Goal: Information Seeking & Learning: Learn about a topic

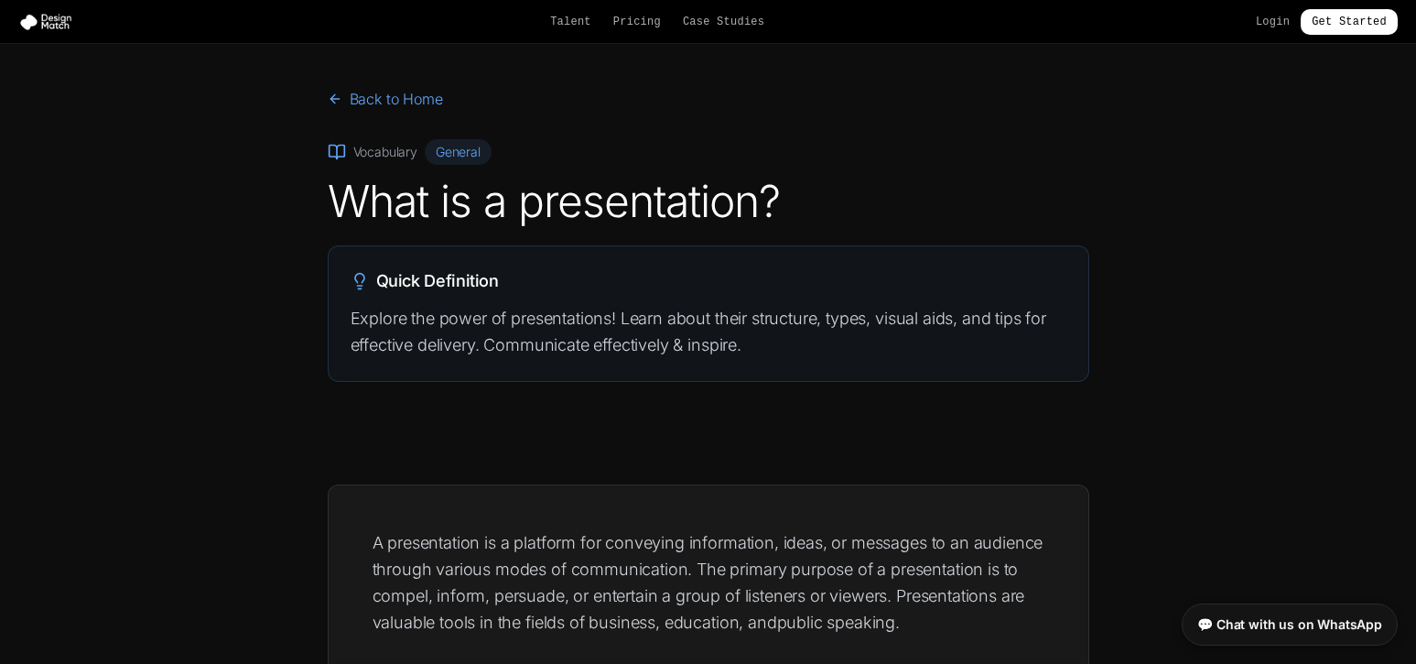
scroll to position [1953, 0]
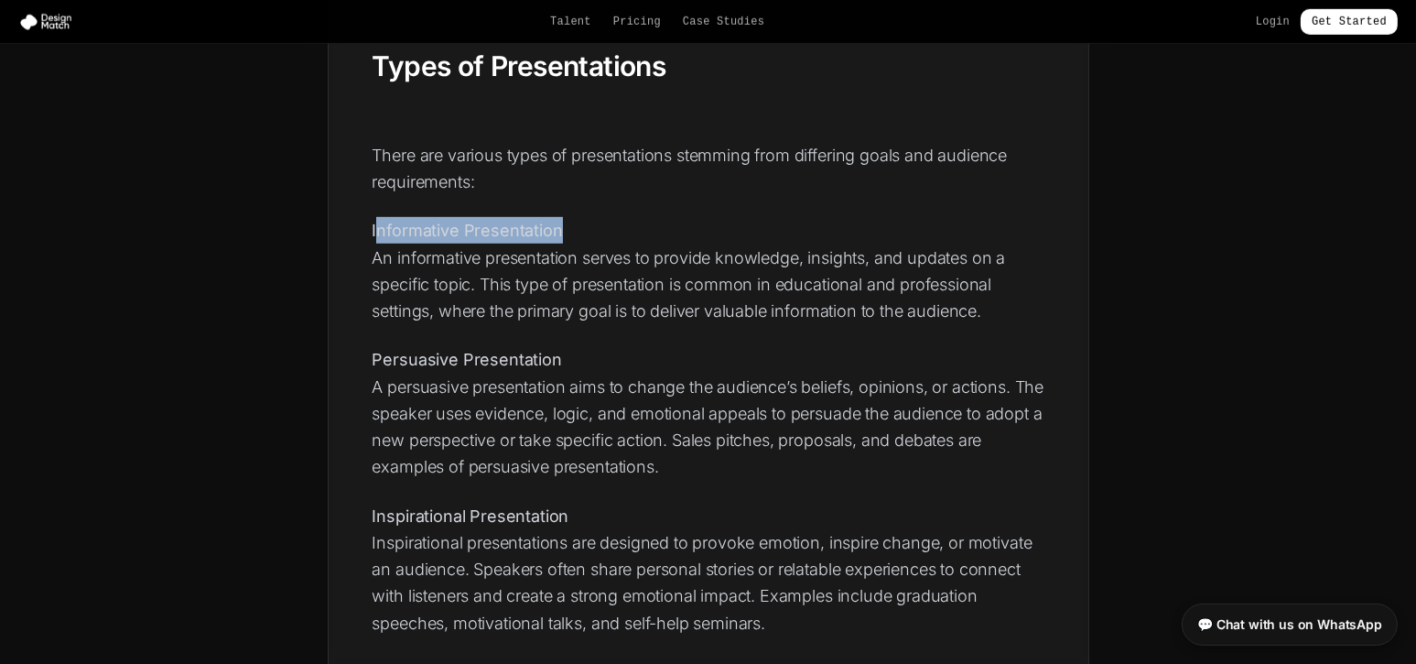
drag, startPoint x: 374, startPoint y: 221, endPoint x: 590, endPoint y: 235, distance: 216.5
click at [590, 235] on p "Informative Presentation An informative presentation serves to provide knowledg…" at bounding box center [709, 270] width 672 height 107
click at [424, 234] on strong "Informative Presentation" at bounding box center [468, 230] width 190 height 19
drag, startPoint x: 373, startPoint y: 227, endPoint x: 588, endPoint y: 228, distance: 215.1
click at [588, 228] on p "Informative Presentation An informative presentation serves to provide knowledg…" at bounding box center [709, 270] width 672 height 107
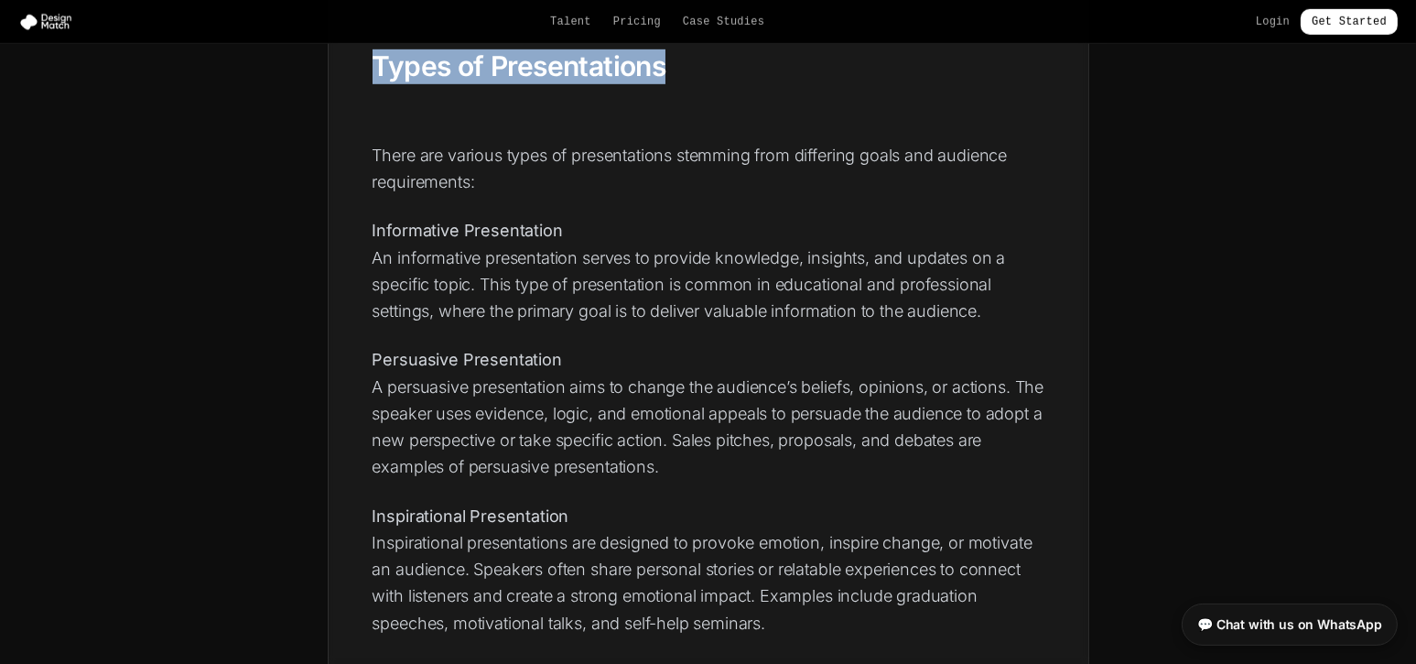
drag, startPoint x: 374, startPoint y: 51, endPoint x: 771, endPoint y: 86, distance: 398.8
click at [771, 86] on div "A presentation is a platform for conveying information, ideas, or messages to a…" at bounding box center [709, 236] width 672 height 3320
copy div "Types of Presentations"
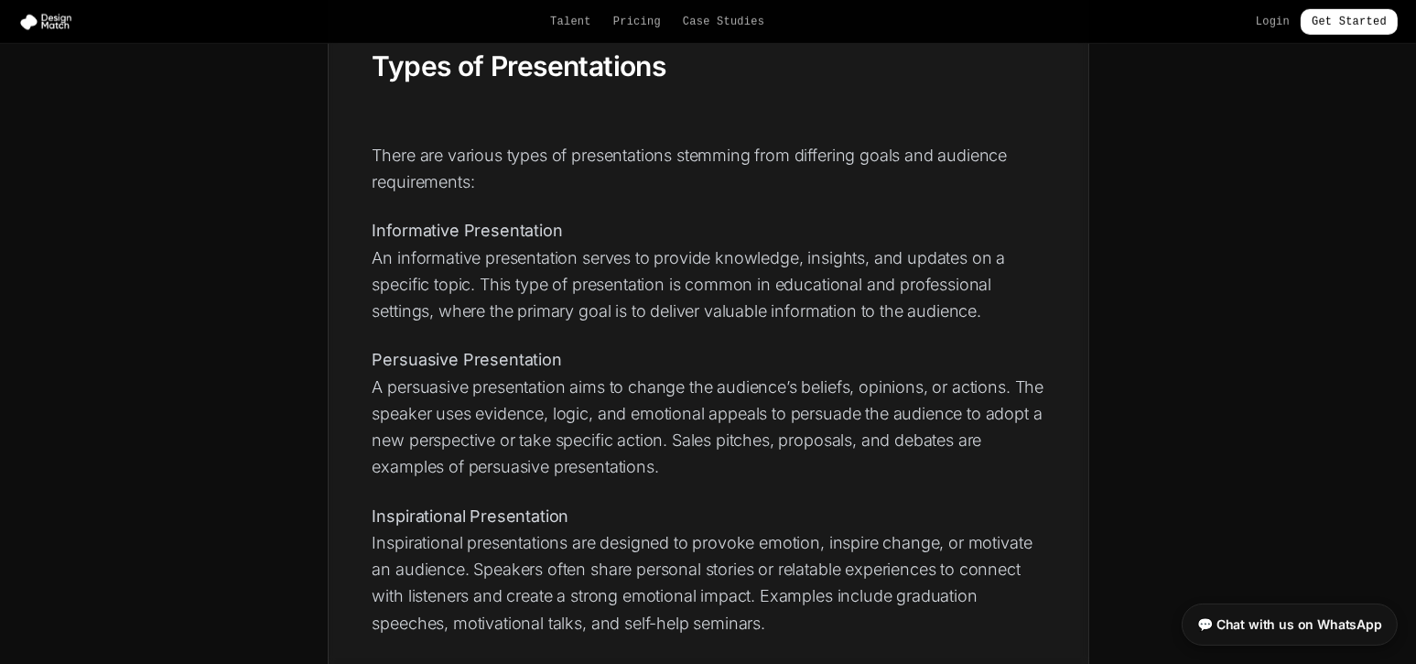
click at [373, 227] on strong "Informative Presentation" at bounding box center [468, 230] width 190 height 19
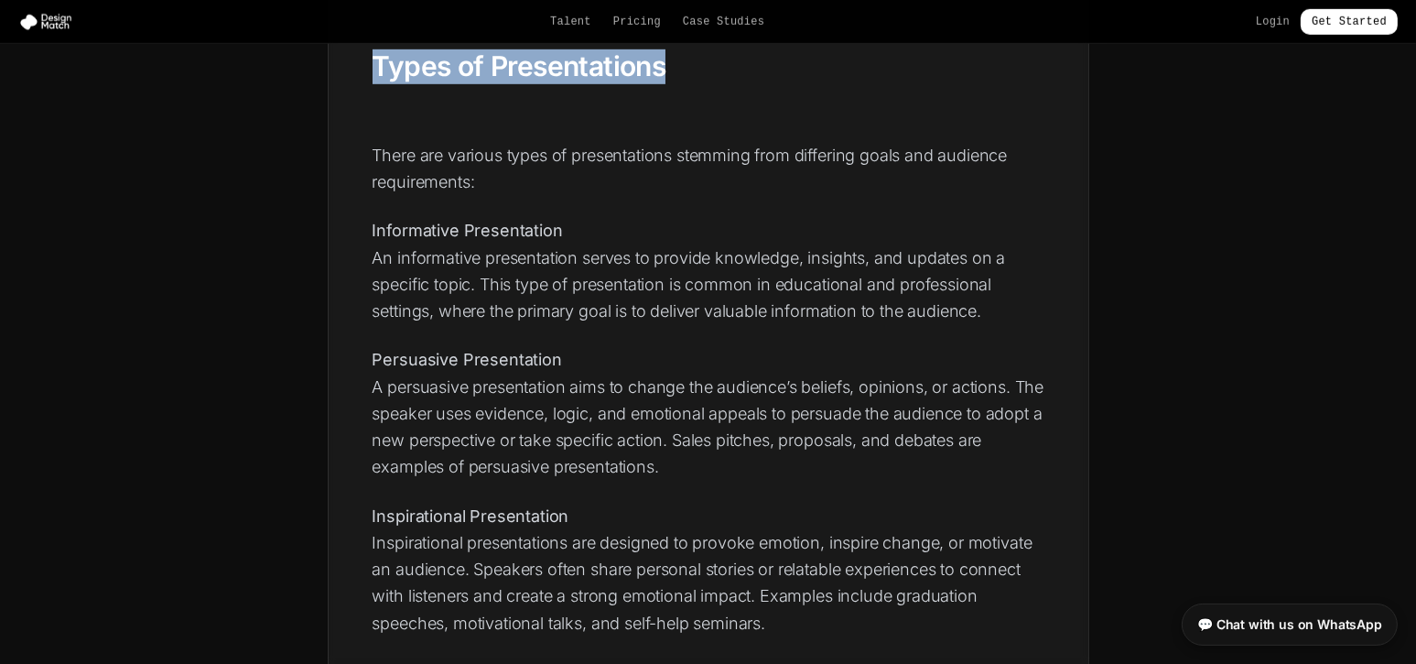
drag, startPoint x: 374, startPoint y: 68, endPoint x: 747, endPoint y: 73, distance: 373.5
click at [747, 73] on h2 "Types of Presentations" at bounding box center [709, 66] width 672 height 35
copy h2 "Types of Presentations"
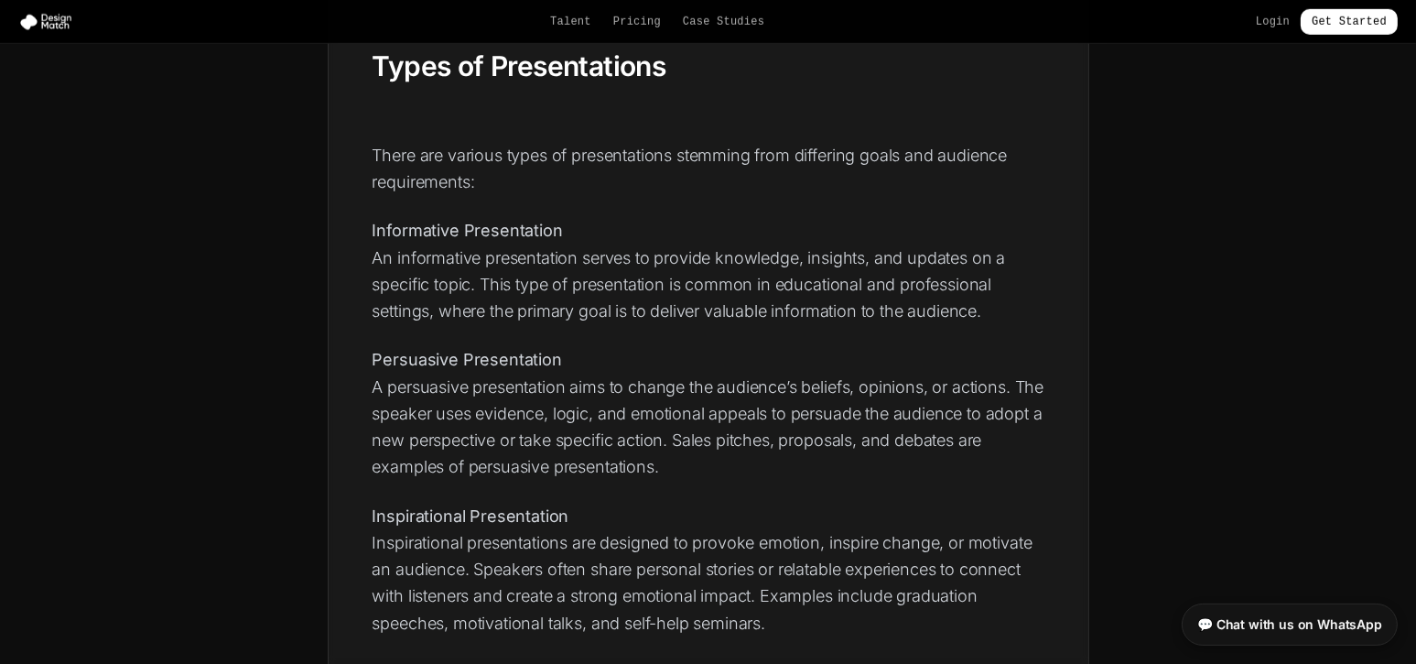
click at [373, 228] on strong "Informative Presentation" at bounding box center [468, 230] width 190 height 19
copy strong "Informative Presentation"
click at [383, 356] on strong "Persuasive Presentation" at bounding box center [467, 359] width 189 height 19
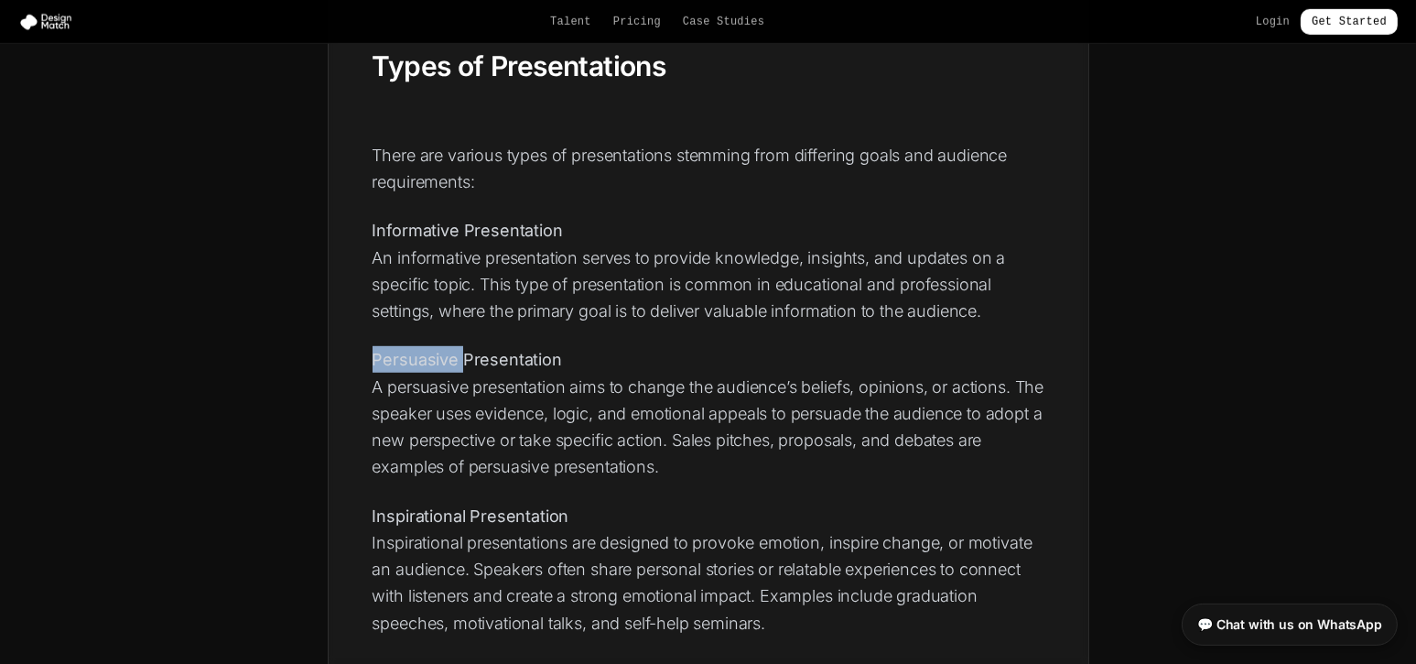
click at [383, 356] on strong "Persuasive Presentation" at bounding box center [467, 359] width 189 height 19
copy strong "Persuasive Presentation"
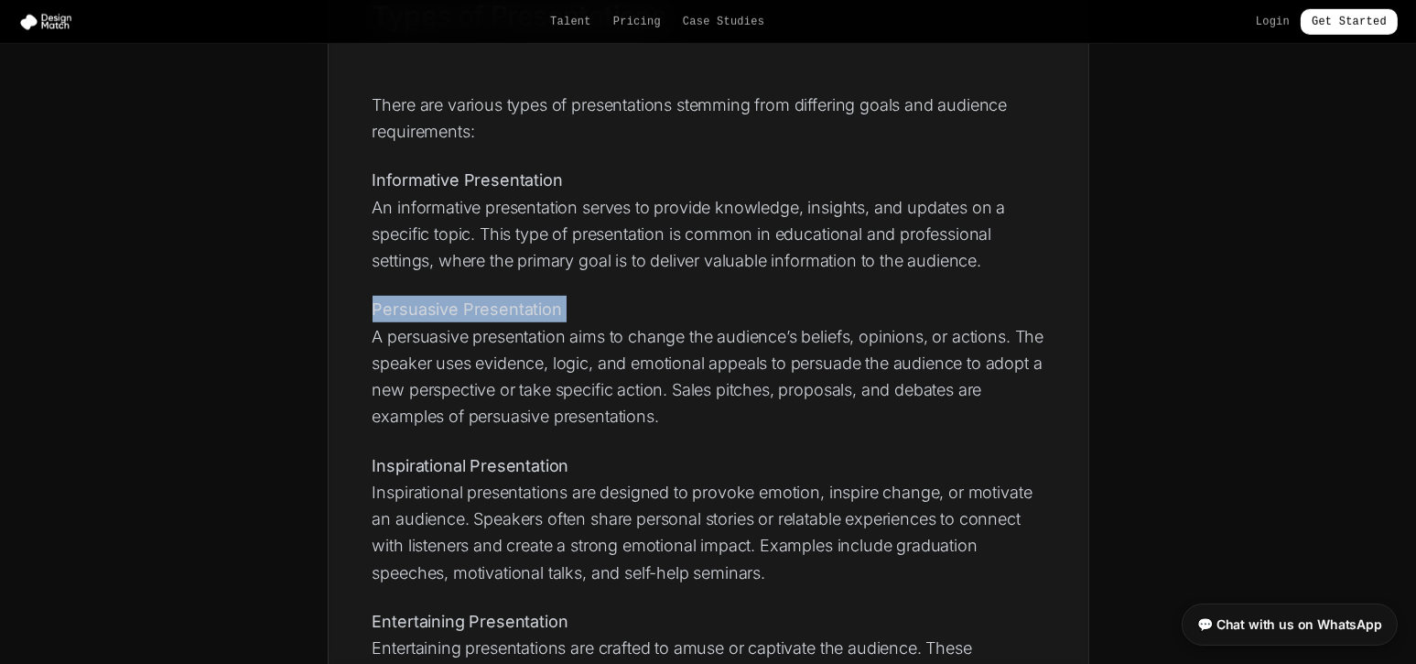
scroll to position [2197, 0]
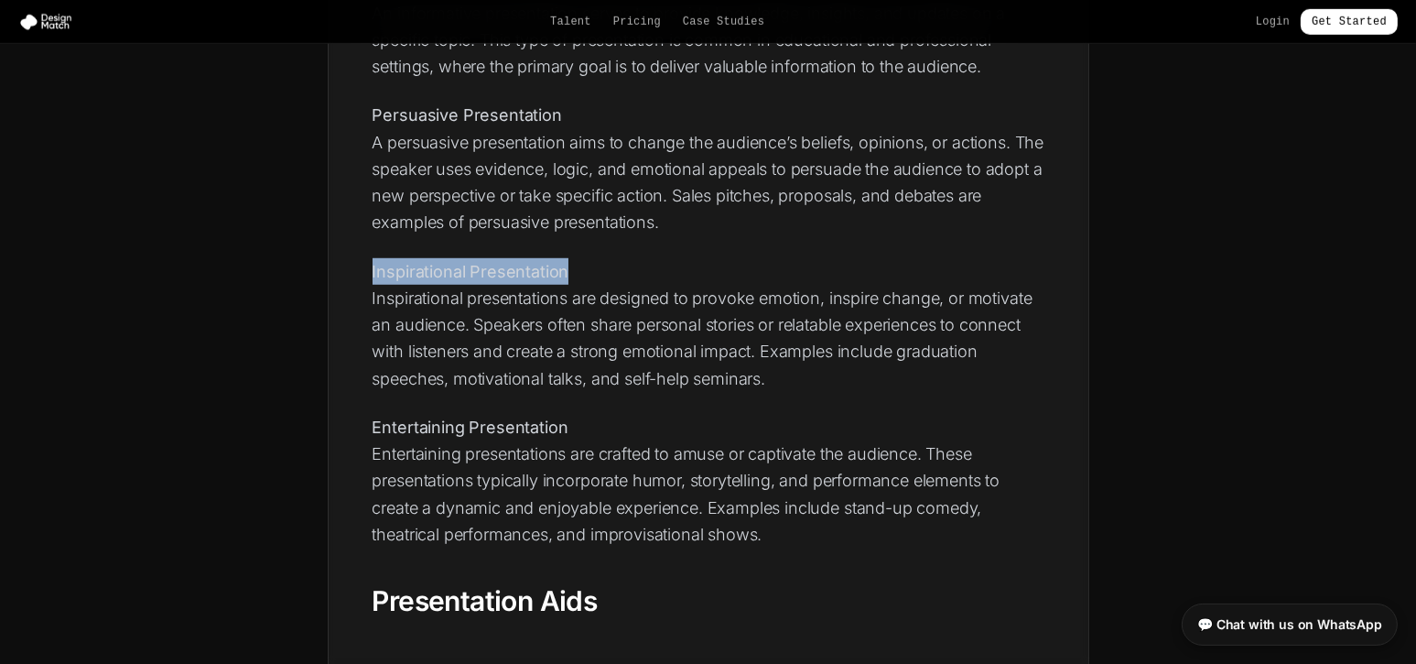
drag, startPoint x: 374, startPoint y: 269, endPoint x: 635, endPoint y: 269, distance: 261.8
click at [635, 269] on p "Inspirational Presentation Inspirational presentations are designed to provoke …" at bounding box center [709, 325] width 672 height 134
copy strong "Inspirational Presentation"
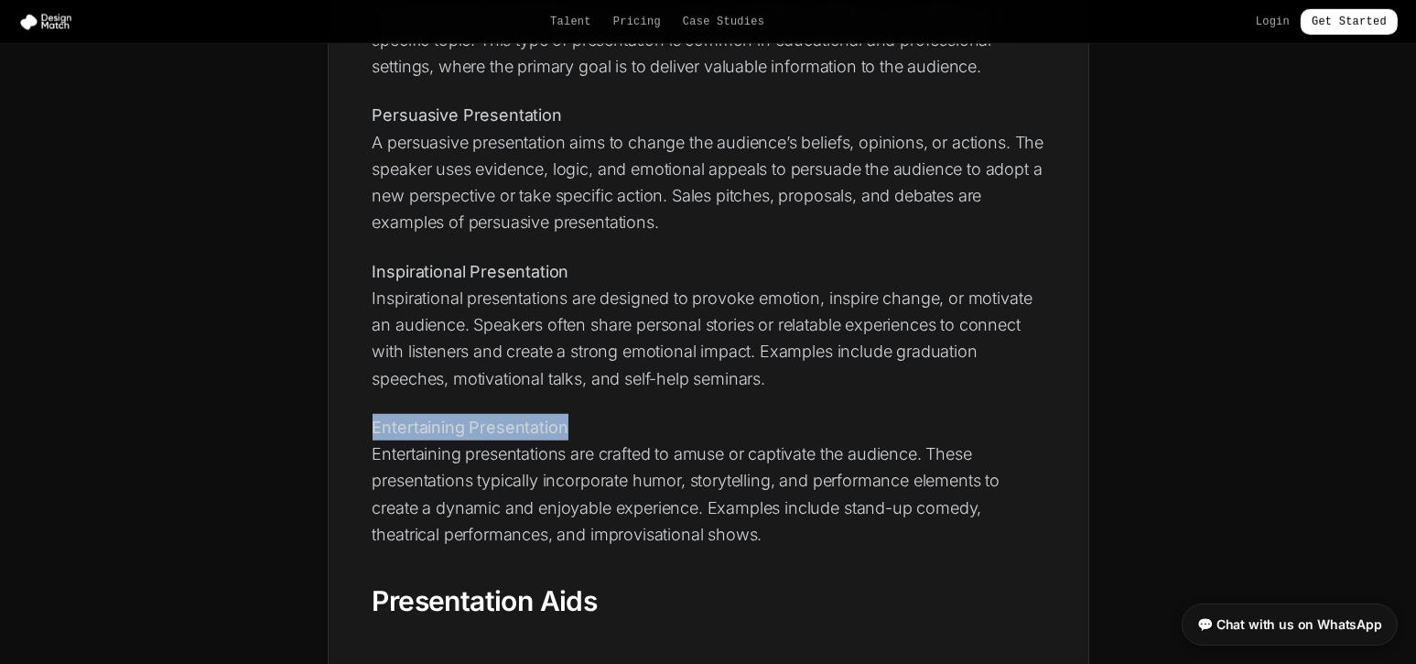
drag, startPoint x: 374, startPoint y: 426, endPoint x: 581, endPoint y: 427, distance: 207.8
click at [581, 427] on p "Entertaining Presentation Entertaining presentations are crafted to amuse or ca…" at bounding box center [709, 481] width 672 height 134
copy strong "Entertaining Presentation"
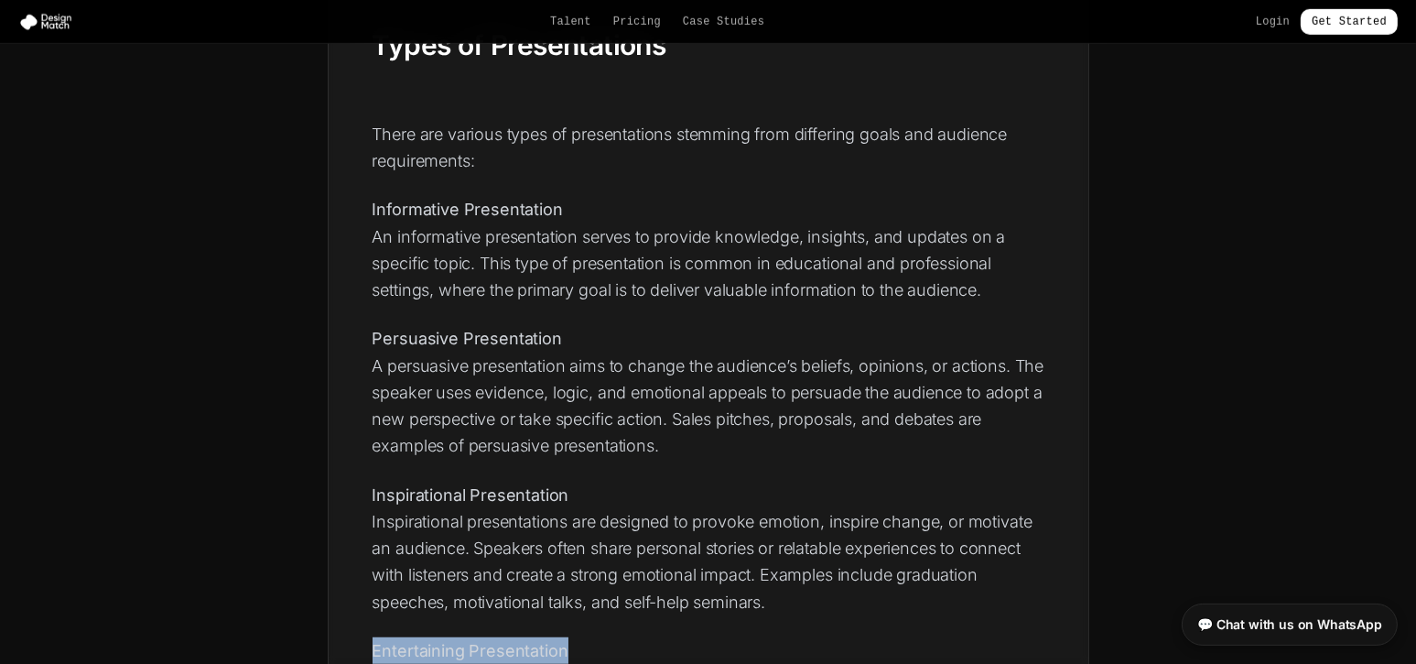
scroll to position [1953, 0]
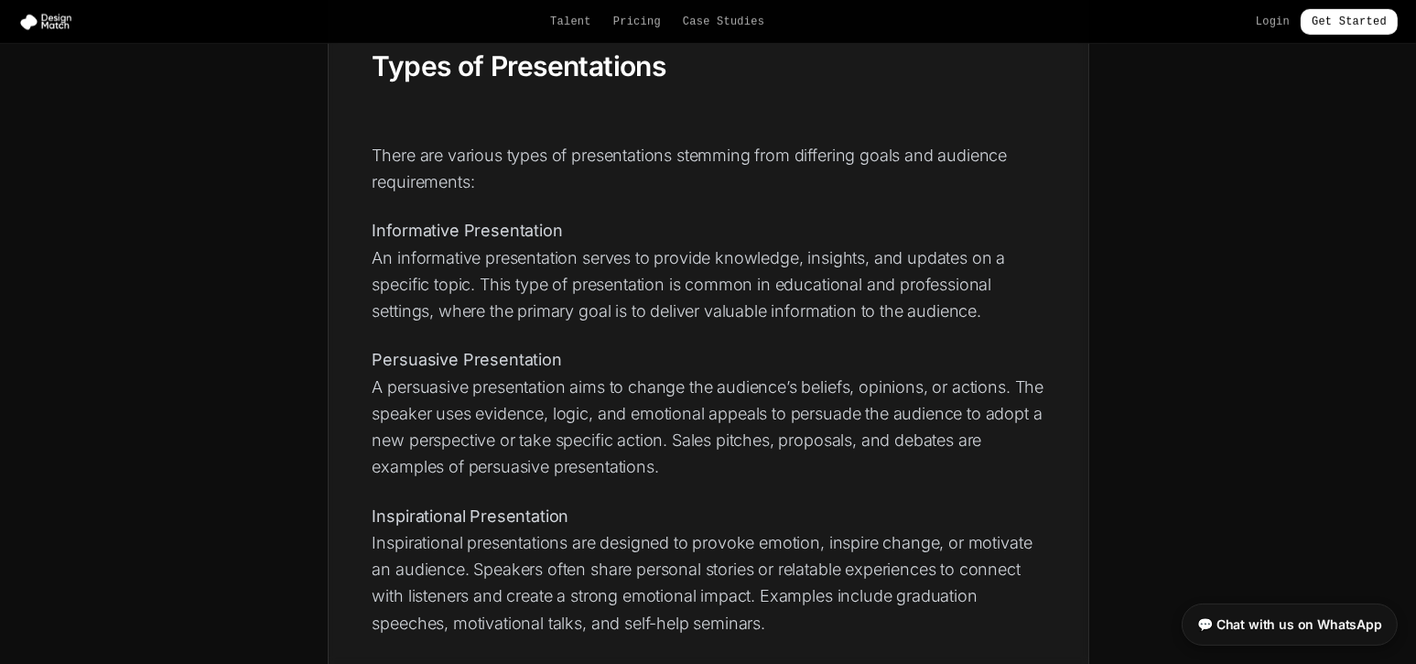
click at [384, 227] on strong "Informative Presentation" at bounding box center [468, 230] width 190 height 19
copy strong "Informative Presentation"
drag, startPoint x: 374, startPoint y: 358, endPoint x: 567, endPoint y: 358, distance: 193.2
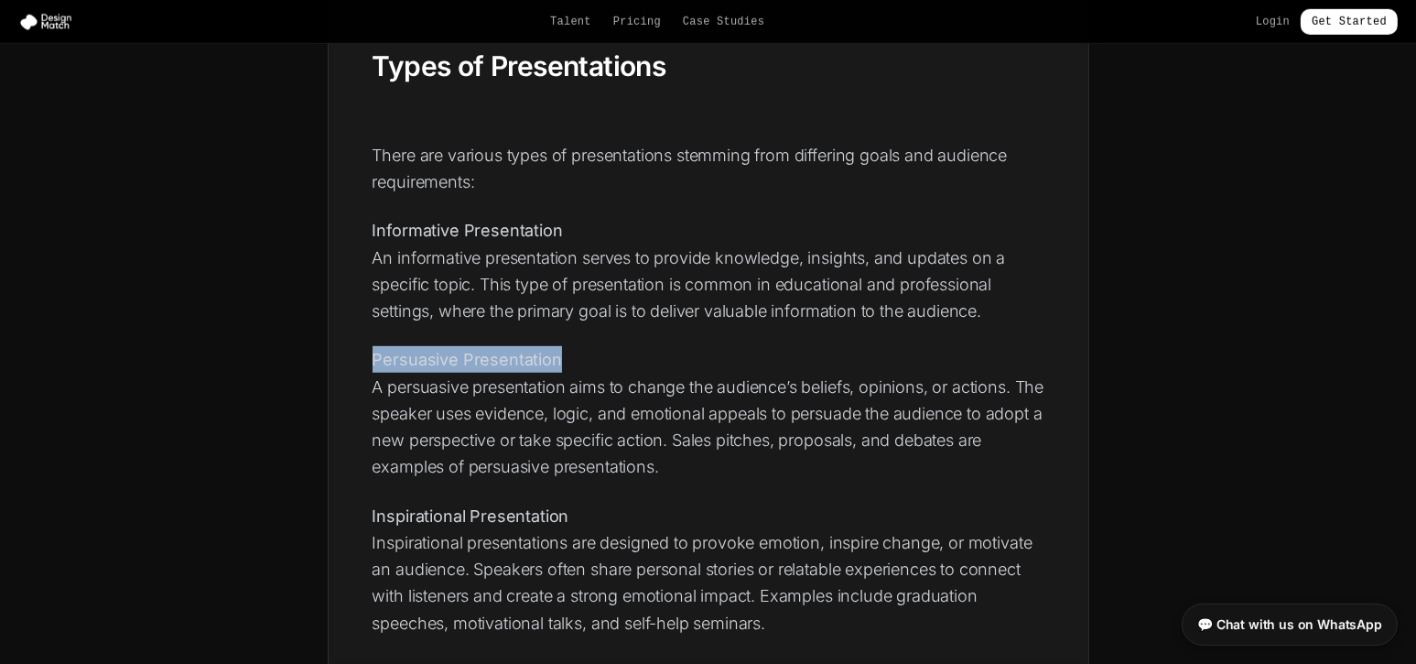
click at [567, 358] on p "Persuasive Presentation A persuasive presentation aims to change the audience’s…" at bounding box center [709, 413] width 672 height 134
copy strong "Persuasive Presentation"
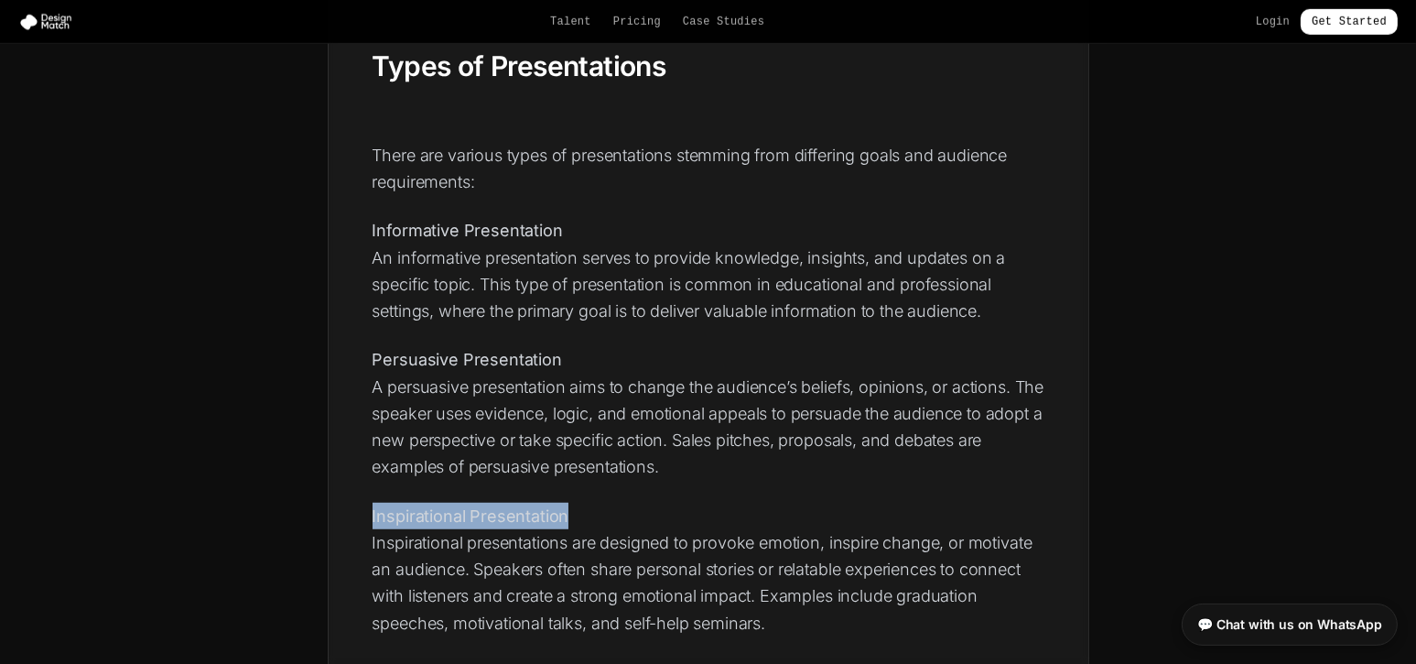
drag, startPoint x: 372, startPoint y: 514, endPoint x: 634, endPoint y: 514, distance: 262.7
click at [634, 514] on p "Inspirational Presentation Inspirational presentations are designed to provoke …" at bounding box center [709, 570] width 672 height 134
copy strong "Inspirational Presentation"
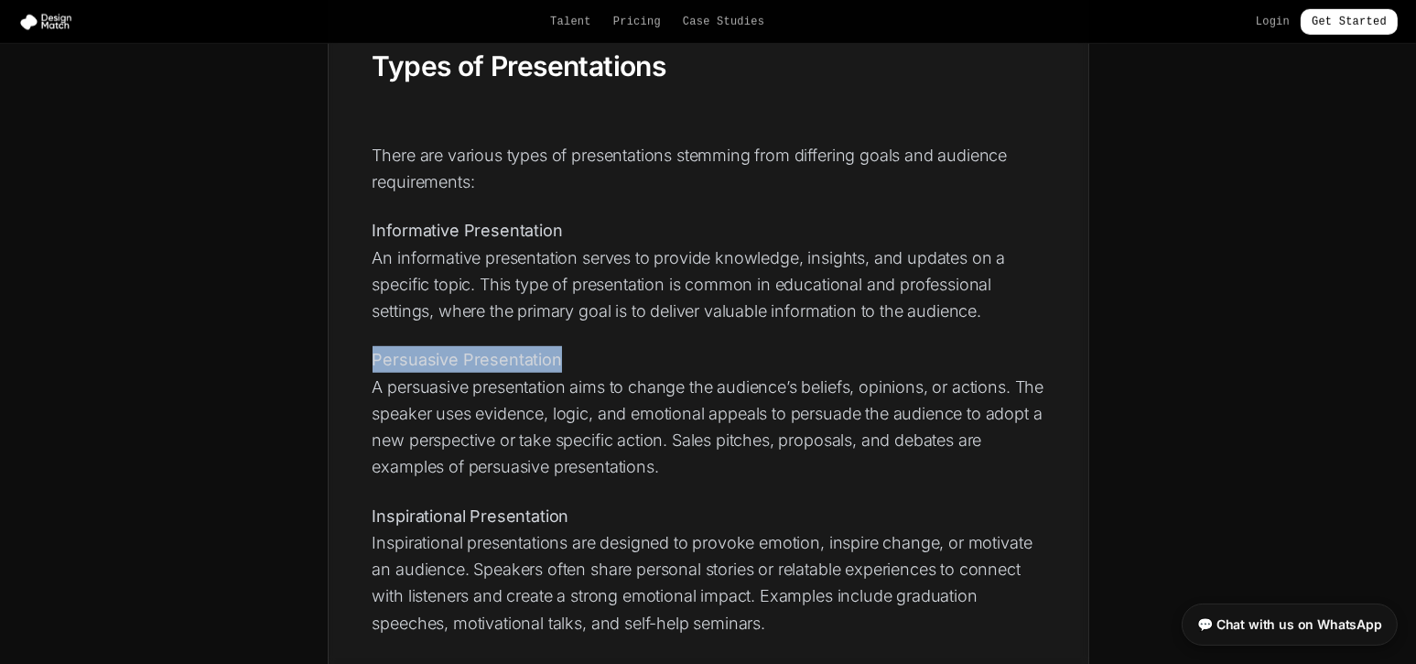
drag, startPoint x: 373, startPoint y: 358, endPoint x: 611, endPoint y: 354, distance: 238.0
click at [611, 354] on p "Persuasive Presentation A persuasive presentation aims to change the audience’s…" at bounding box center [709, 413] width 672 height 134
copy strong "Persuasive Presentation"
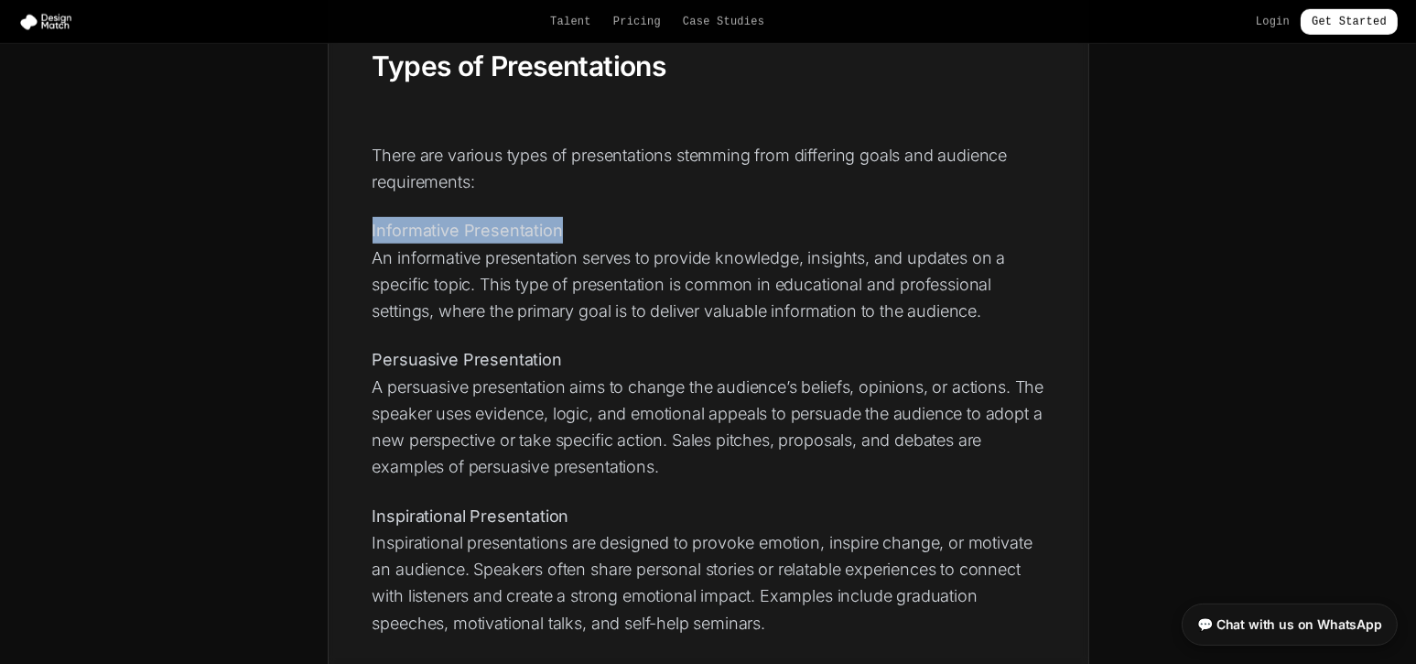
drag, startPoint x: 373, startPoint y: 224, endPoint x: 600, endPoint y: 207, distance: 227.7
click at [600, 207] on div "A presentation is a platform for conveying information, ideas, or messages to a…" at bounding box center [709, 236] width 672 height 3320
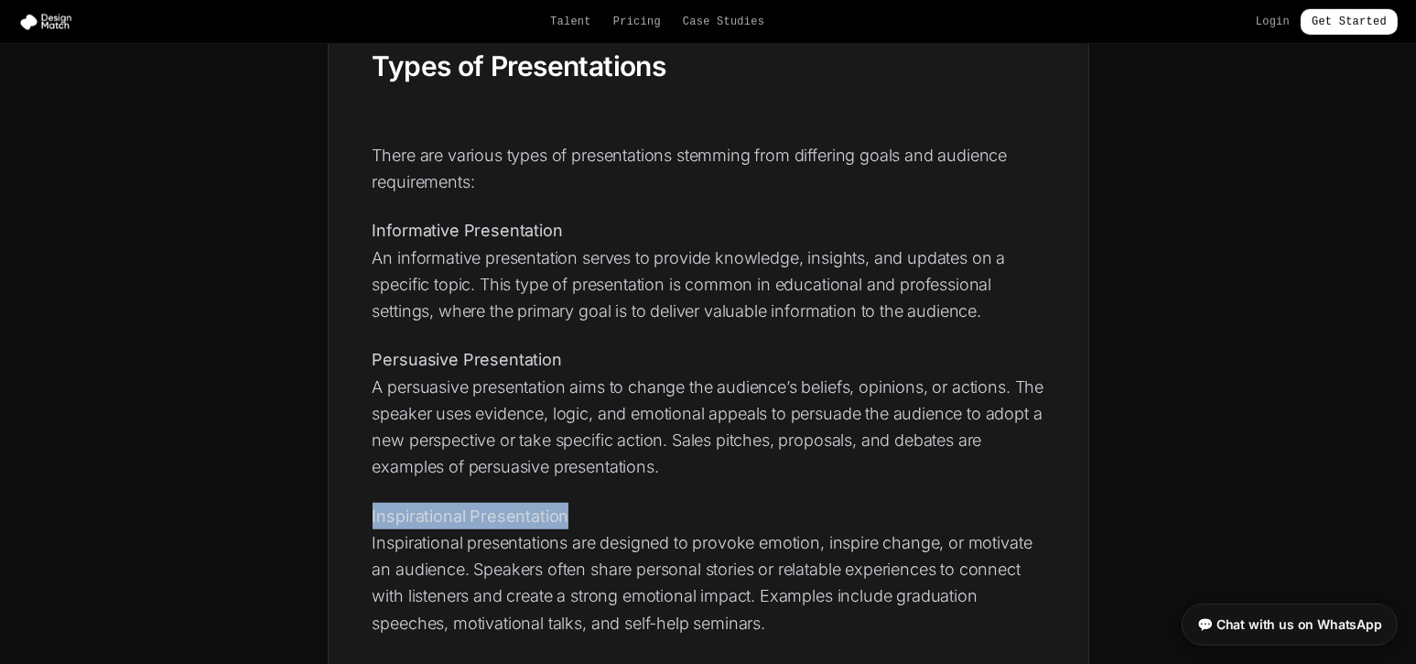
drag, startPoint x: 374, startPoint y: 511, endPoint x: 592, endPoint y: 511, distance: 218.8
click at [592, 511] on p "Inspirational Presentation Inspirational presentations are designed to provoke …" at bounding box center [709, 570] width 672 height 134
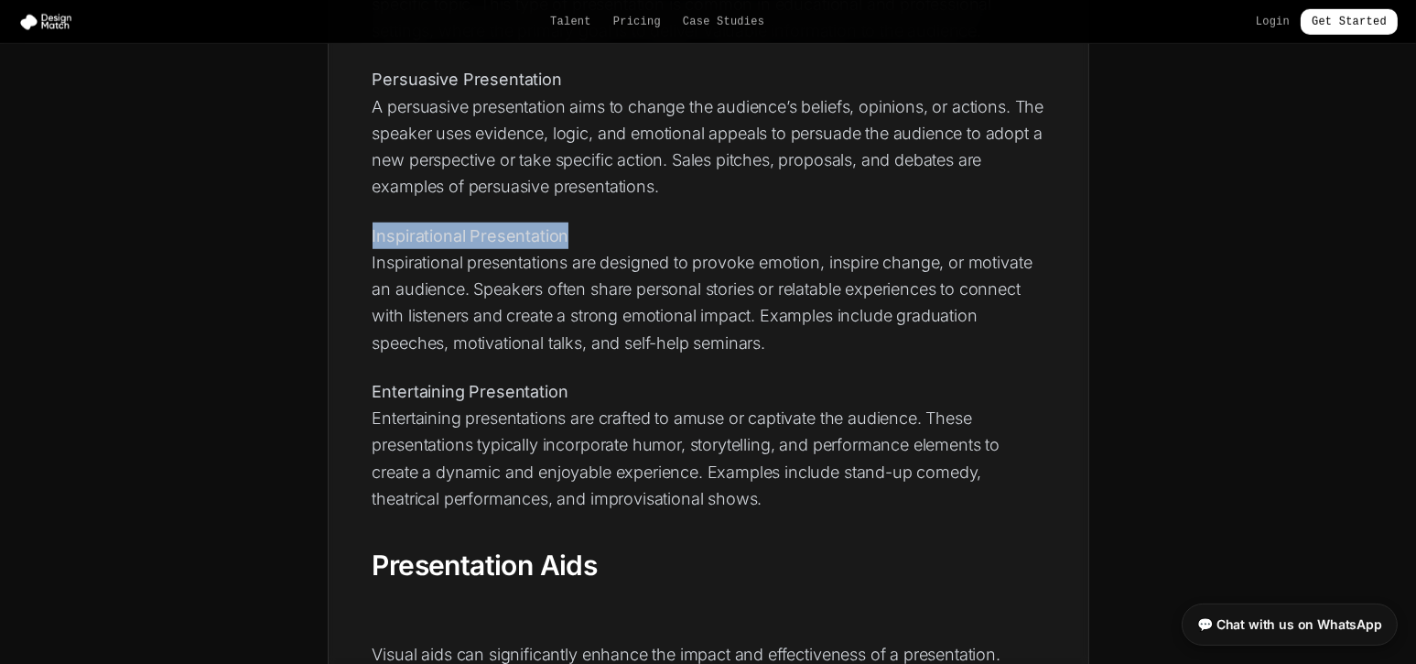
scroll to position [2319, 0]
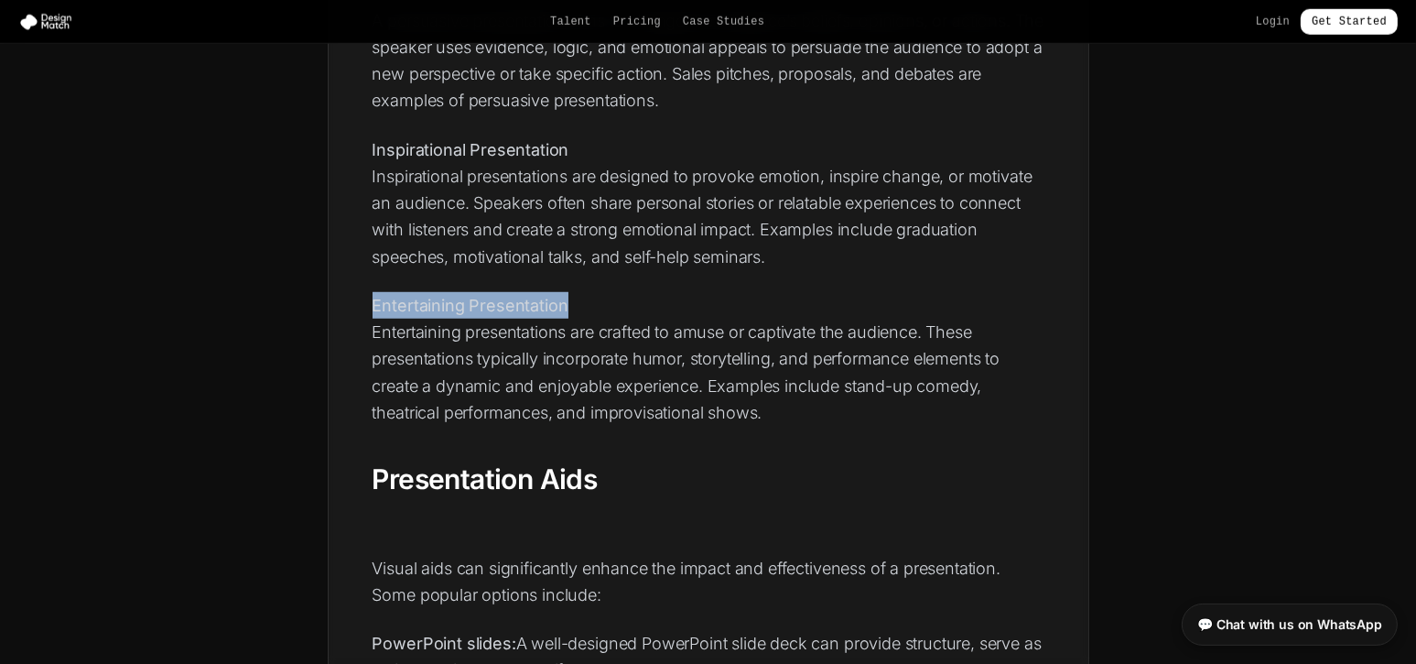
drag, startPoint x: 372, startPoint y: 298, endPoint x: 596, endPoint y: 300, distance: 224.3
click at [596, 300] on p "Entertaining Presentation Entertaining presentations are crafted to amuse or ca…" at bounding box center [709, 359] width 672 height 134
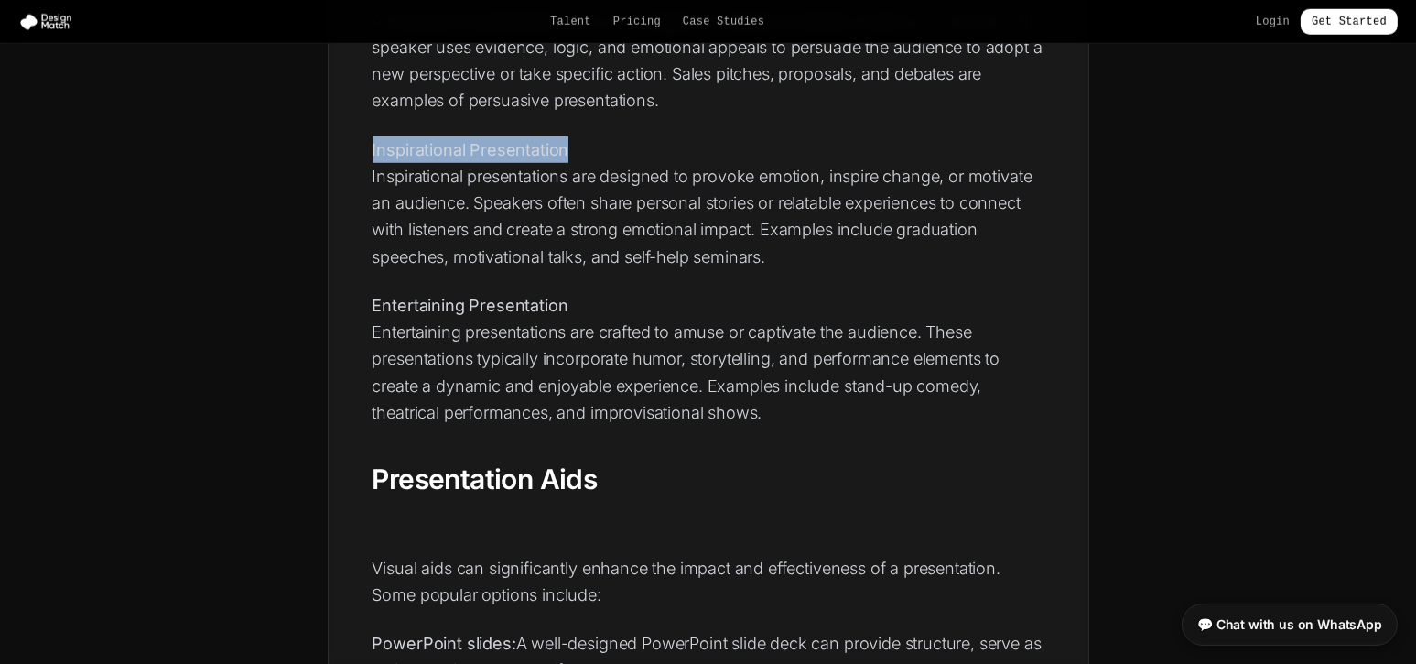
drag, startPoint x: 373, startPoint y: 143, endPoint x: 611, endPoint y: 143, distance: 238.0
click at [611, 143] on p "Inspirational Presentation Inspirational presentations are designed to provoke …" at bounding box center [709, 203] width 672 height 134
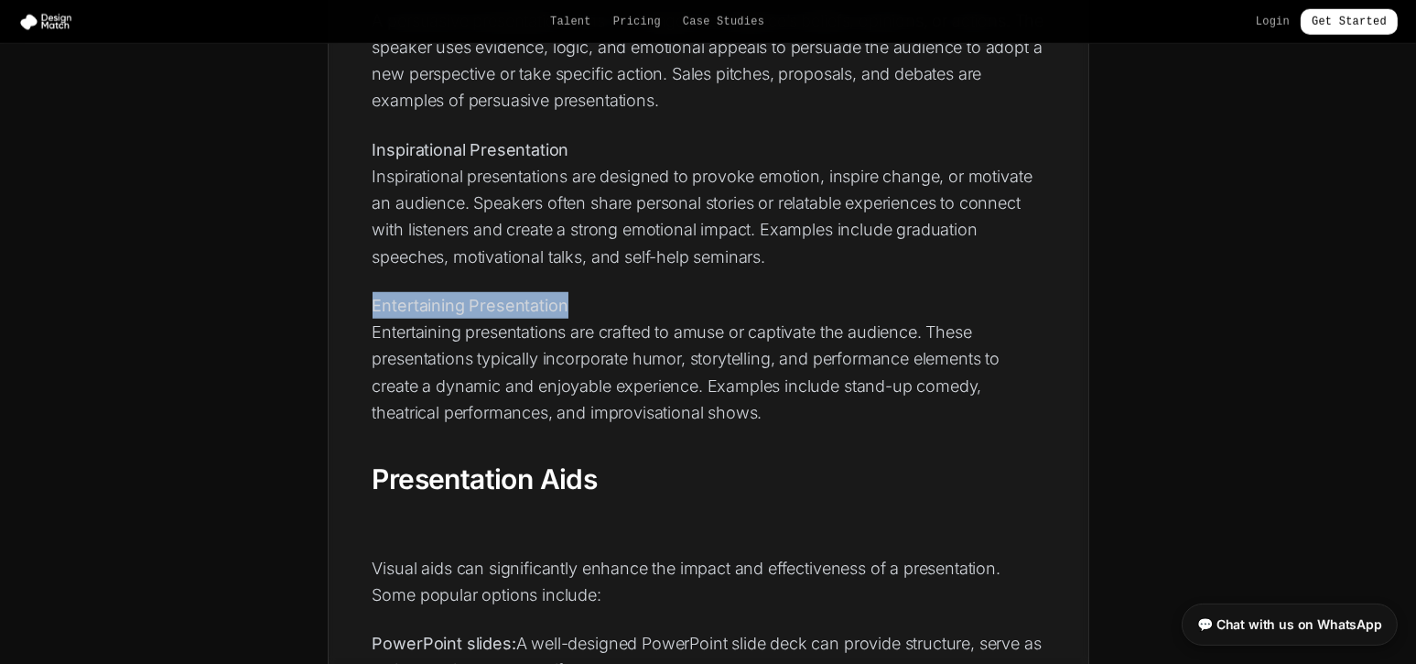
drag, startPoint x: 374, startPoint y: 300, endPoint x: 607, endPoint y: 299, distance: 232.5
click at [607, 299] on p "Entertaining Presentation Entertaining presentations are crafted to amuse or ca…" at bounding box center [709, 359] width 672 height 134
click at [391, 214] on p "Inspirational Presentation Inspirational presentations are designed to provoke …" at bounding box center [709, 203] width 672 height 134
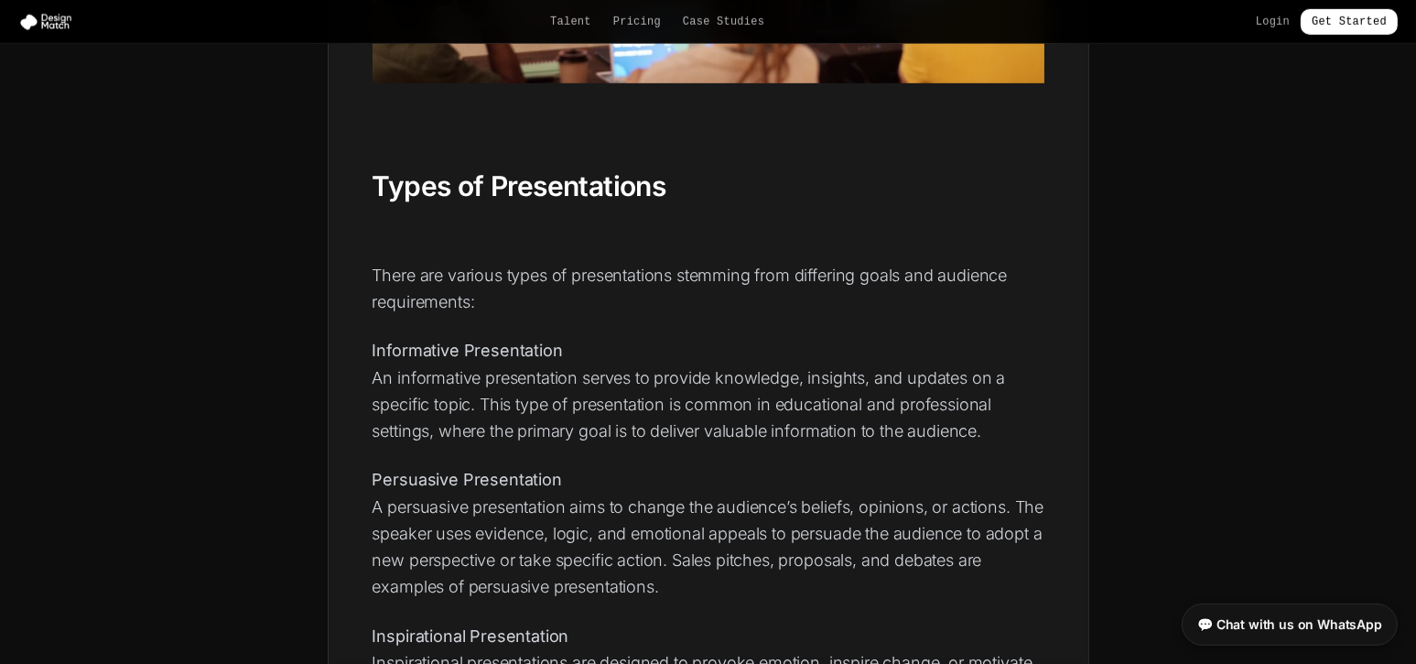
scroll to position [1831, 0]
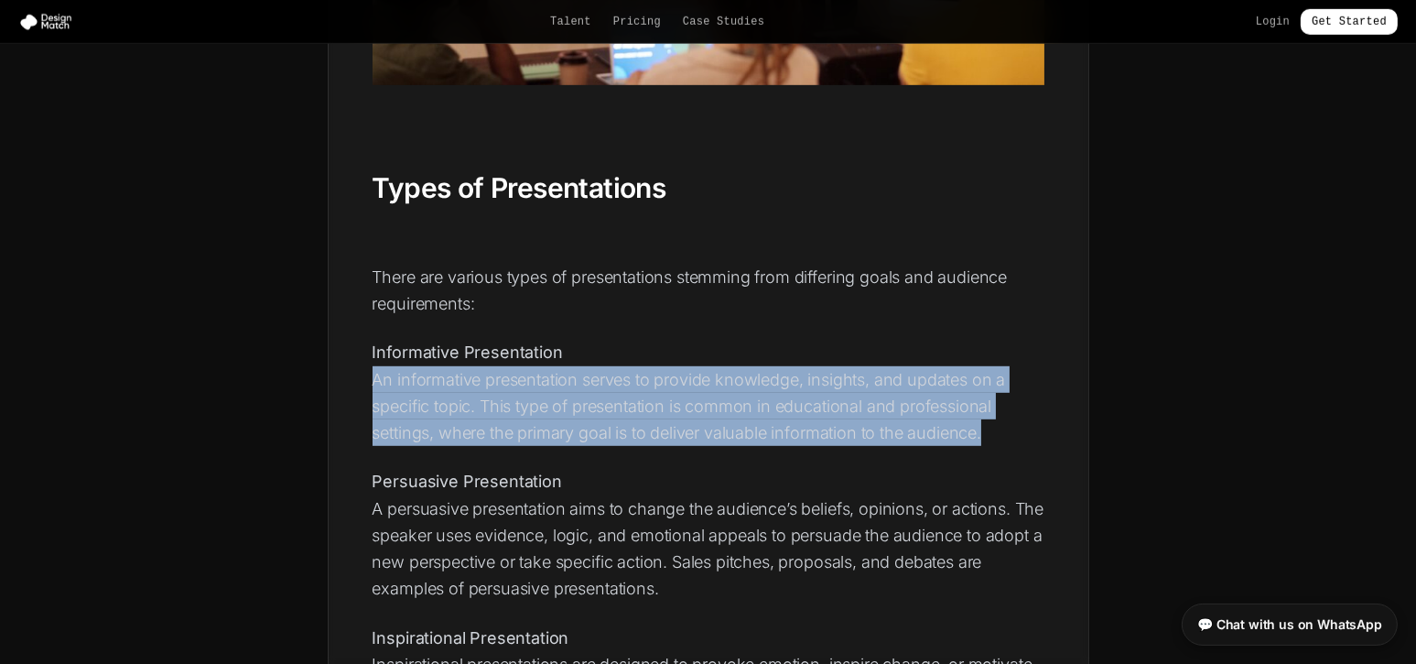
drag, startPoint x: 374, startPoint y: 374, endPoint x: 1006, endPoint y: 426, distance: 633.7
click at [1006, 426] on p "Informative Presentation An informative presentation serves to provide knowledg…" at bounding box center [709, 392] width 672 height 107
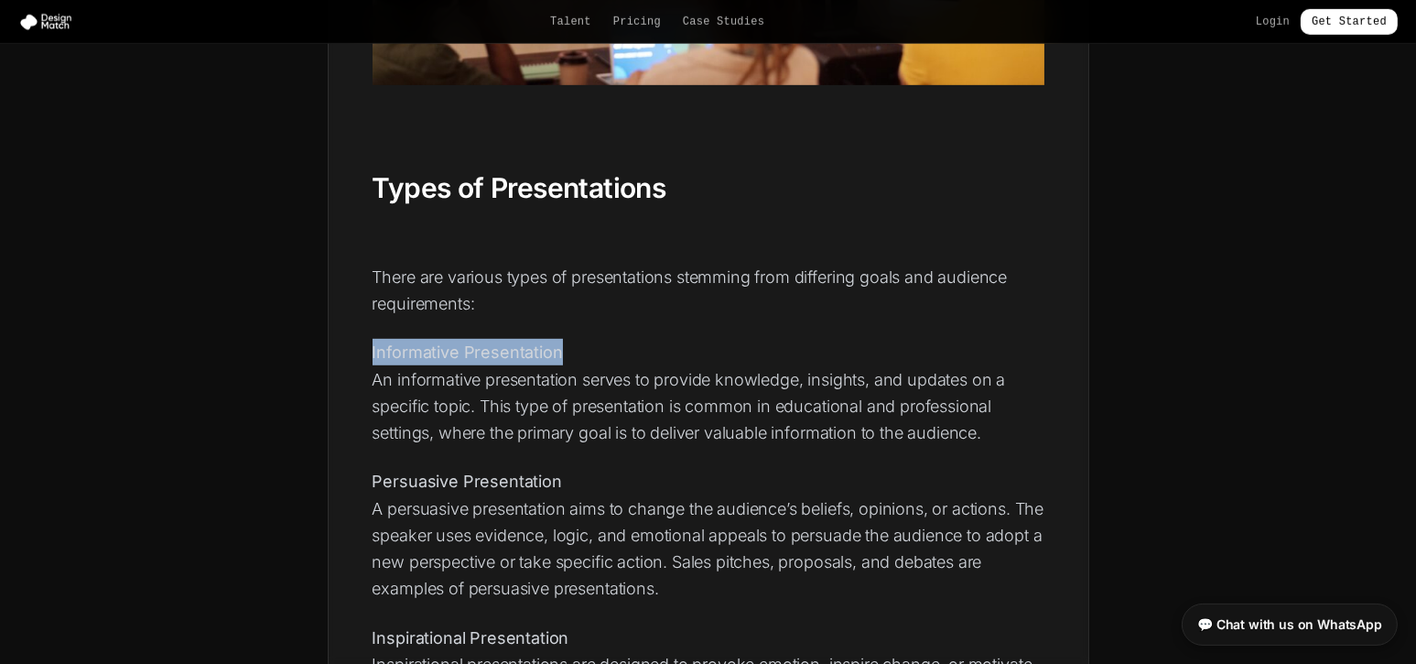
drag, startPoint x: 372, startPoint y: 343, endPoint x: 573, endPoint y: 341, distance: 201.4
click at [573, 341] on p "Informative Presentation An informative presentation serves to provide knowledg…" at bounding box center [709, 392] width 672 height 107
click at [374, 377] on p "Informative Presentation An informative presentation serves to provide knowledg…" at bounding box center [709, 392] width 672 height 107
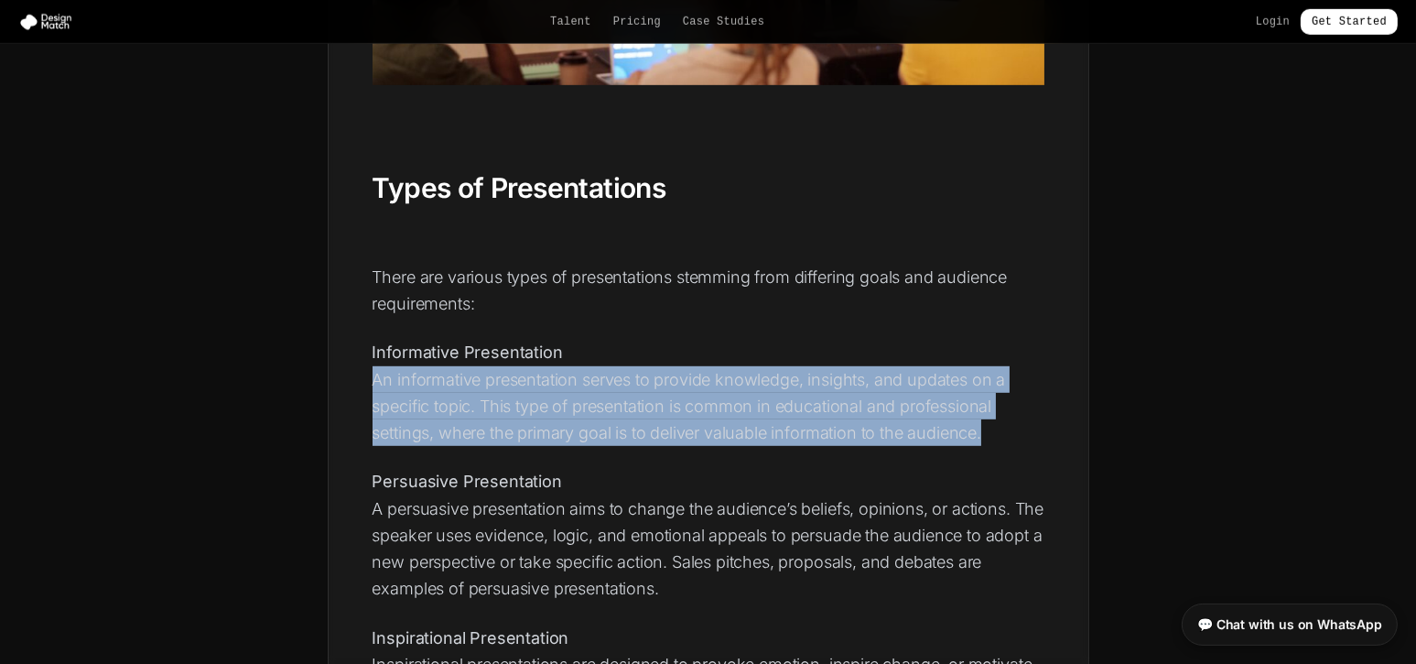
drag, startPoint x: 374, startPoint y: 377, endPoint x: 986, endPoint y: 430, distance: 614.7
click at [986, 430] on p "Informative Presentation An informative presentation serves to provide knowledg…" at bounding box center [709, 392] width 672 height 107
click at [407, 378] on p "Informative Presentation An informative presentation serves to provide knowledg…" at bounding box center [709, 392] width 672 height 107
drag, startPoint x: 374, startPoint y: 375, endPoint x: 1009, endPoint y: 422, distance: 636.1
click at [1009, 422] on p "Informative Presentation An informative presentation serves to provide knowledg…" at bounding box center [709, 392] width 672 height 107
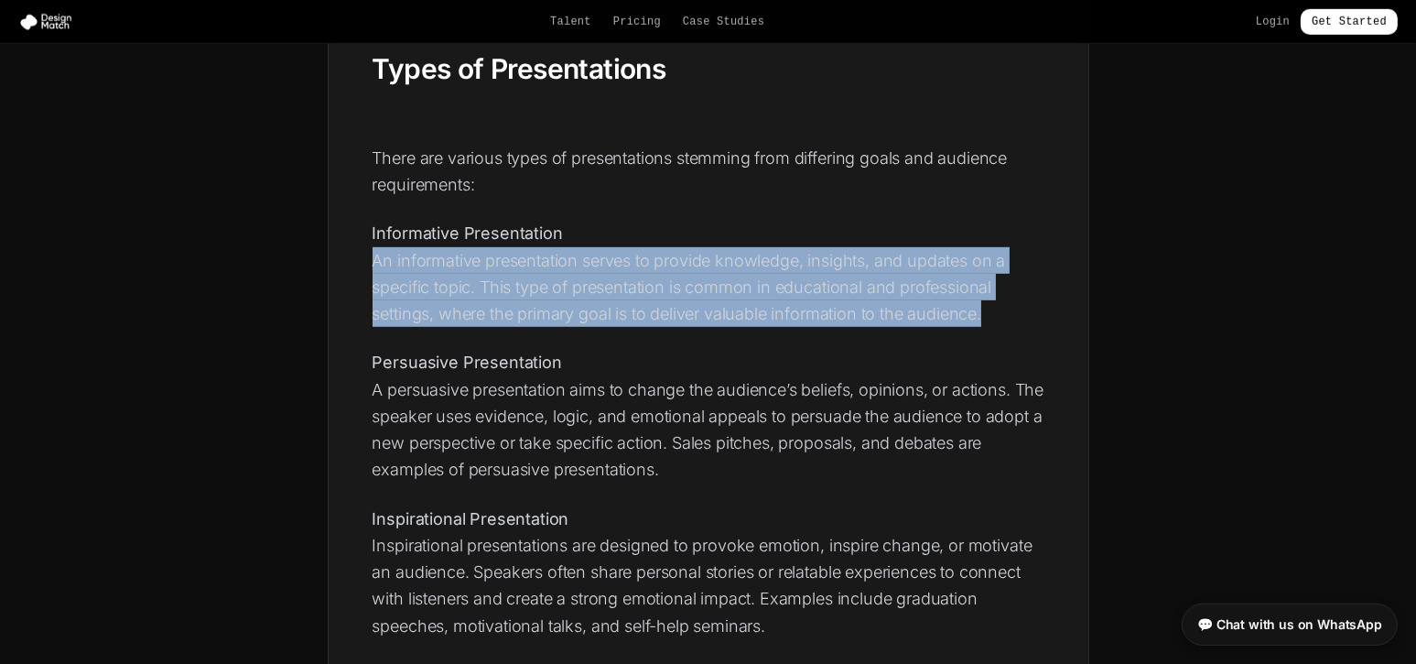
scroll to position [1953, 0]
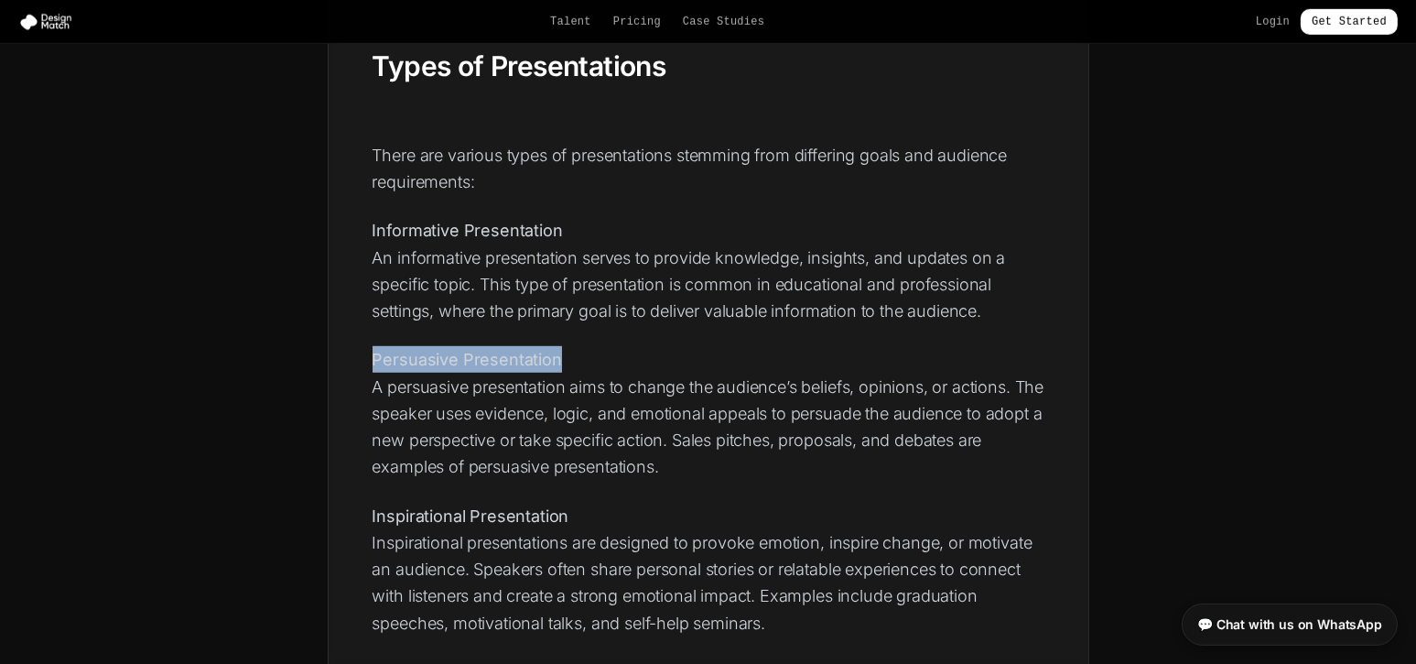
drag, startPoint x: 374, startPoint y: 359, endPoint x: 578, endPoint y: 354, distance: 204.2
click at [578, 354] on p "Persuasive Presentation A persuasive presentation aims to change the audience’s…" at bounding box center [709, 413] width 672 height 134
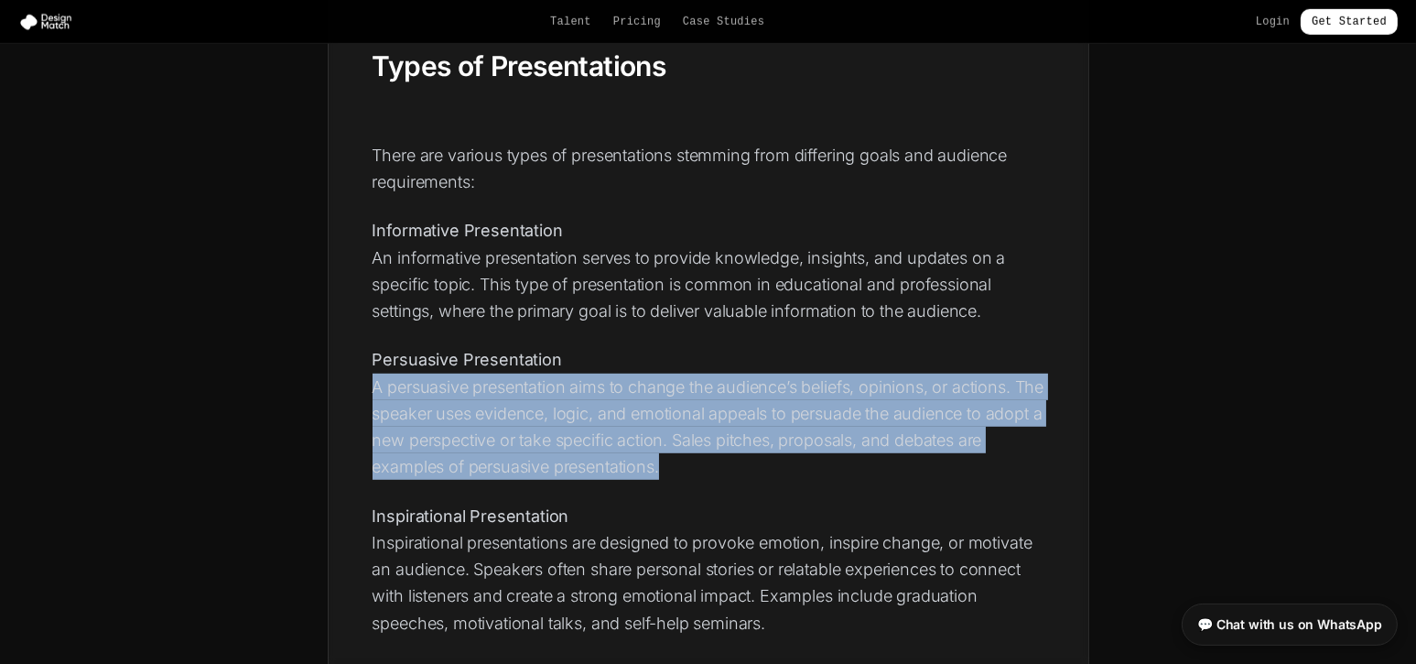
drag, startPoint x: 374, startPoint y: 380, endPoint x: 705, endPoint y: 466, distance: 341.5
click at [705, 466] on p "Persuasive Presentation A persuasive presentation aims to change the audience’s…" at bounding box center [709, 413] width 672 height 134
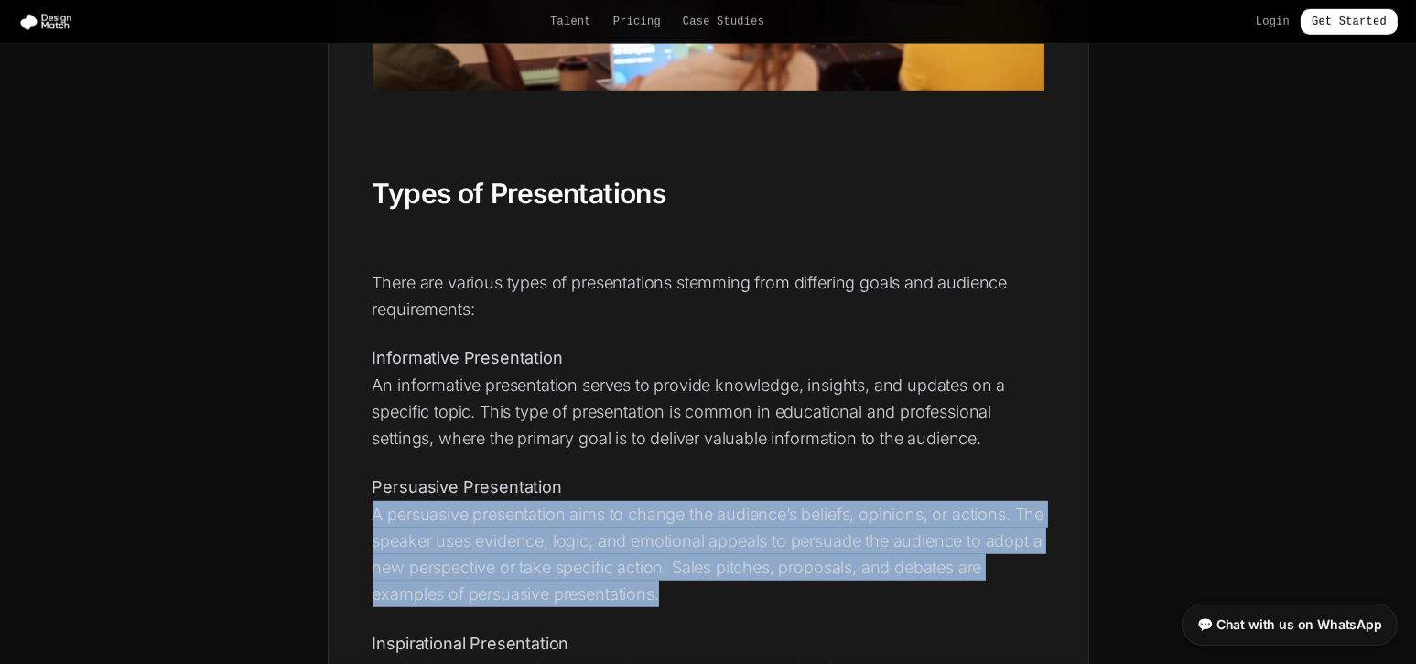
scroll to position [1831, 0]
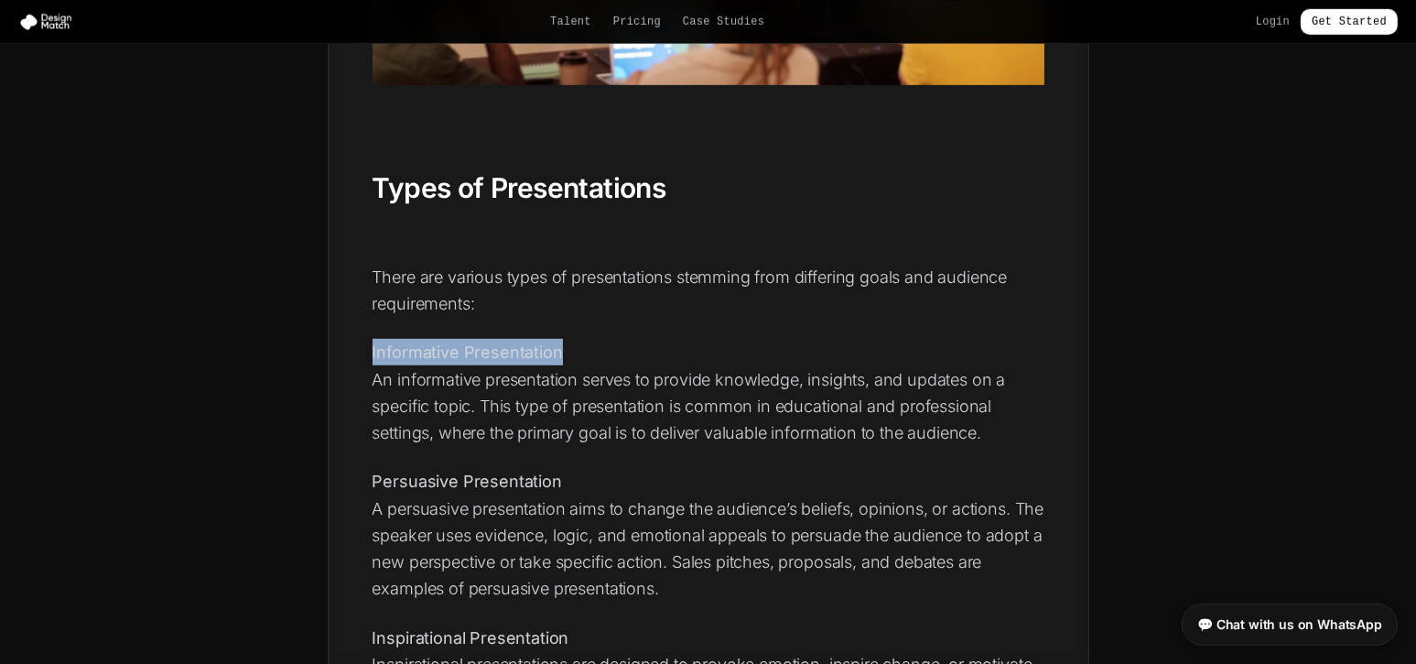
drag, startPoint x: 373, startPoint y: 349, endPoint x: 620, endPoint y: 344, distance: 247.2
click at [620, 344] on p "Informative Presentation An informative presentation serves to provide knowledg…" at bounding box center [709, 392] width 672 height 107
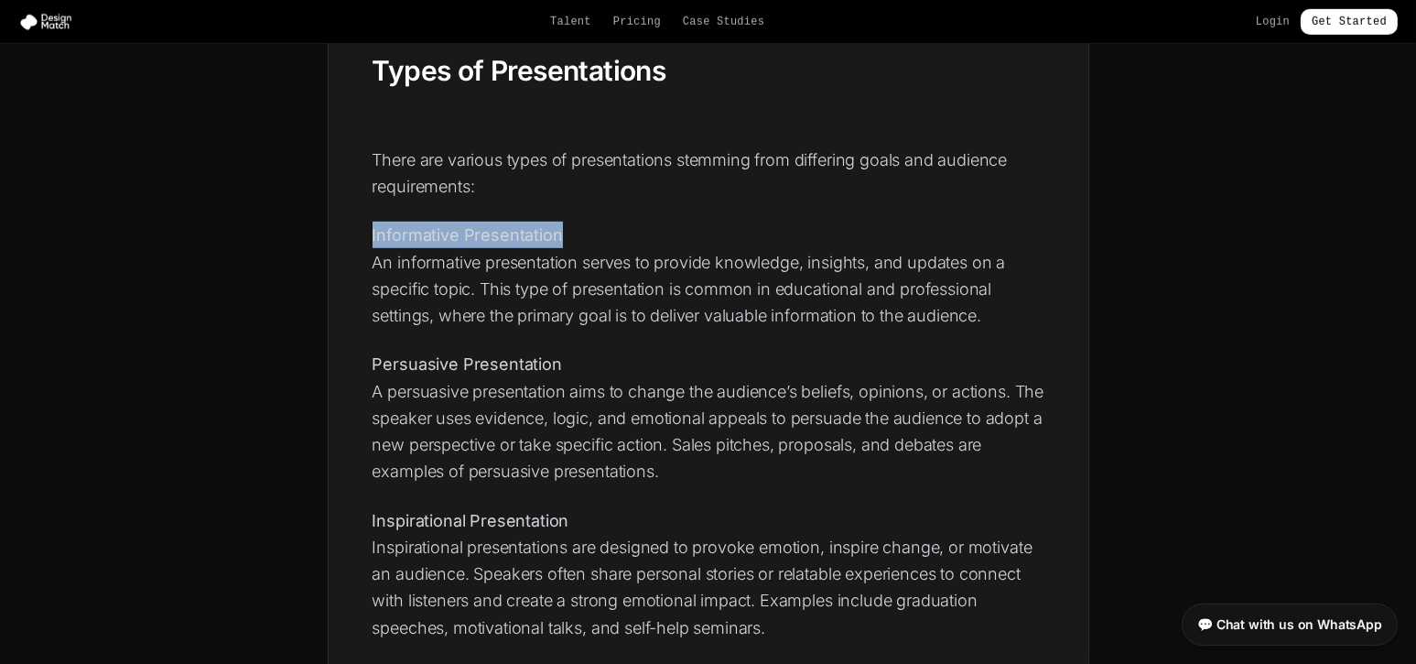
scroll to position [1953, 0]
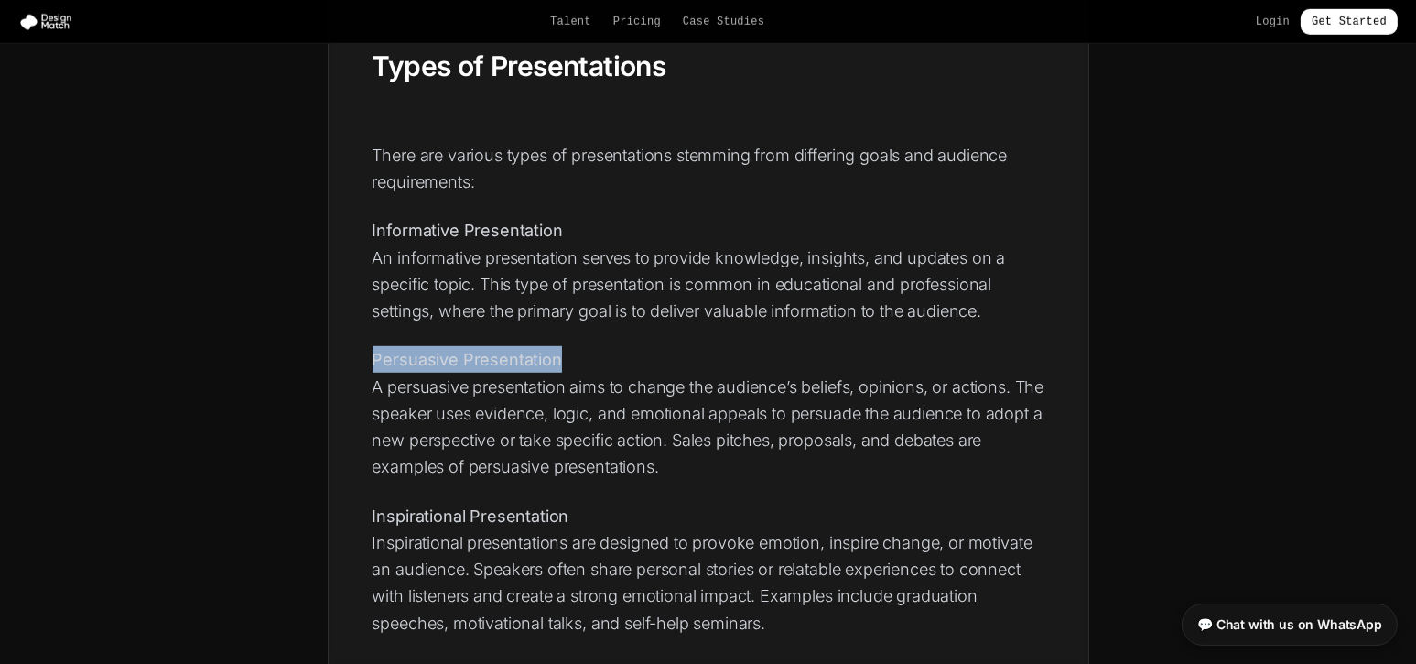
drag, startPoint x: 373, startPoint y: 357, endPoint x: 604, endPoint y: 352, distance: 231.7
click at [604, 352] on p "Persuasive Presentation A persuasive presentation aims to change the audience’s…" at bounding box center [709, 413] width 672 height 134
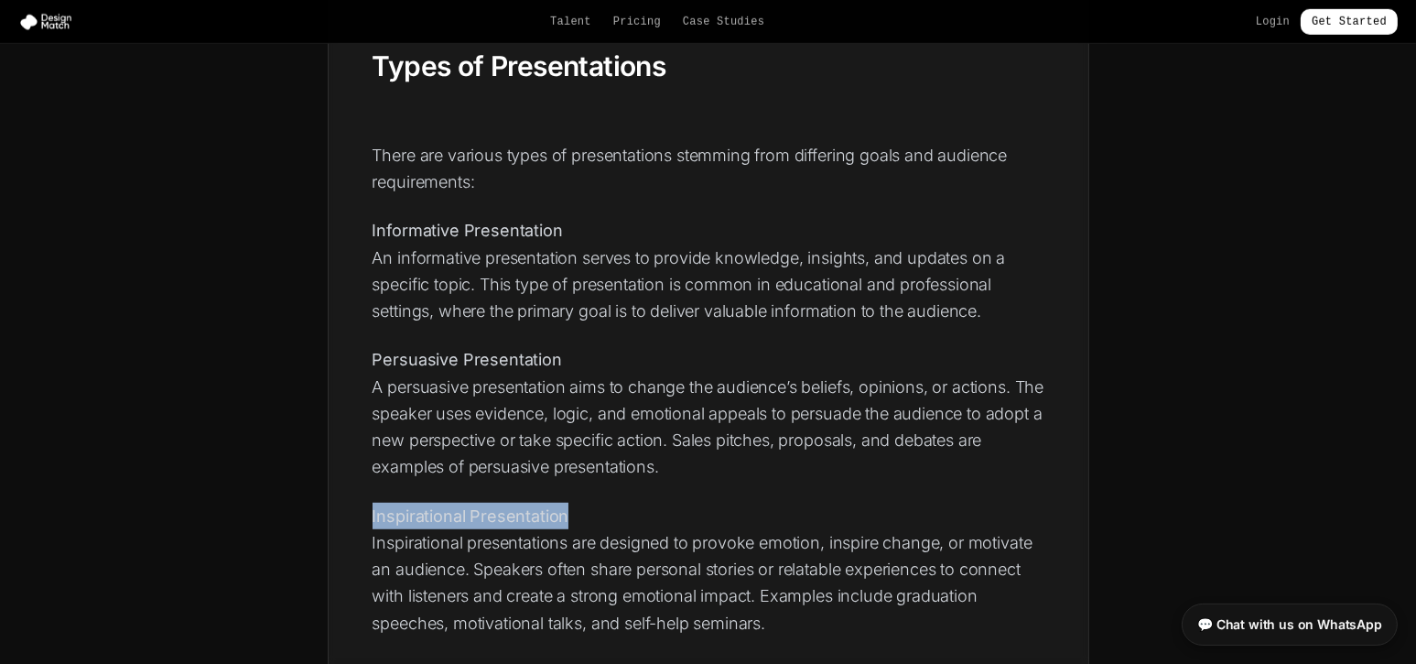
drag, startPoint x: 374, startPoint y: 510, endPoint x: 585, endPoint y: 510, distance: 211.5
click at [585, 510] on p "Inspirational Presentation Inspirational presentations are designed to provoke …" at bounding box center [709, 570] width 672 height 134
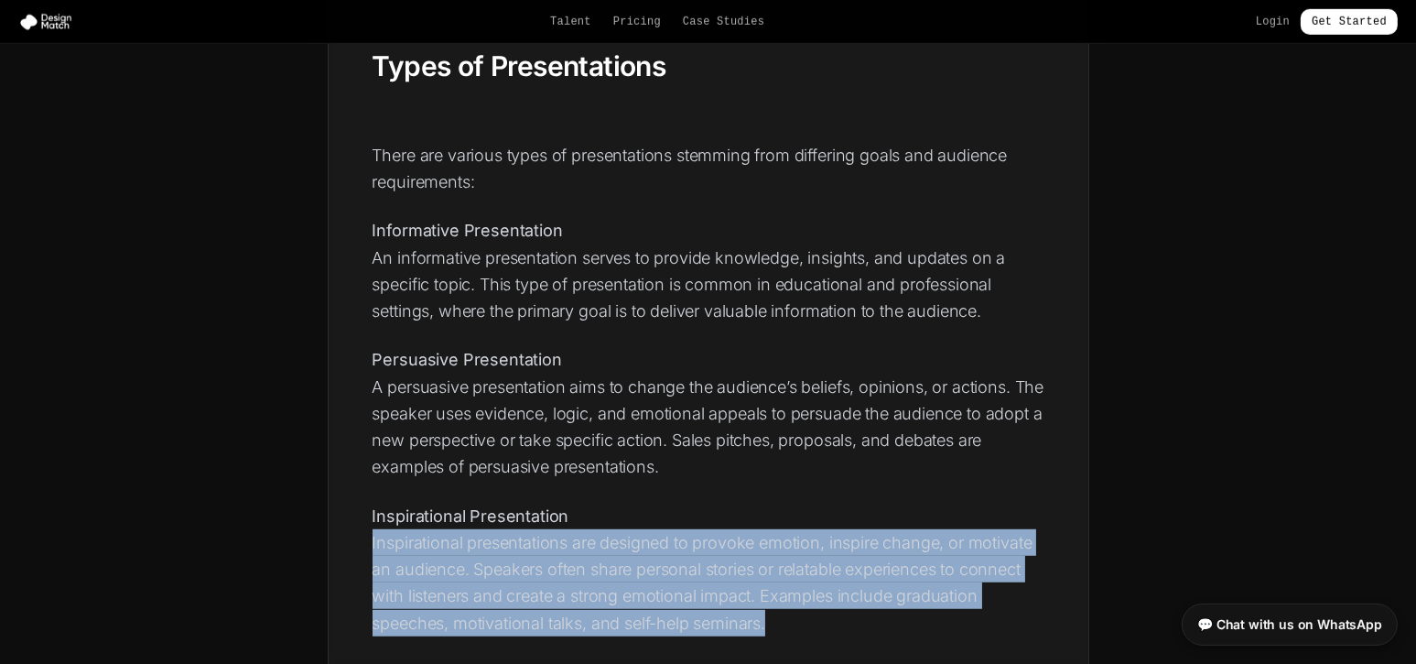
drag, startPoint x: 374, startPoint y: 541, endPoint x: 822, endPoint y: 622, distance: 455.8
click at [822, 622] on p "Inspirational Presentation Inspirational presentations are designed to provoke …" at bounding box center [709, 570] width 672 height 134
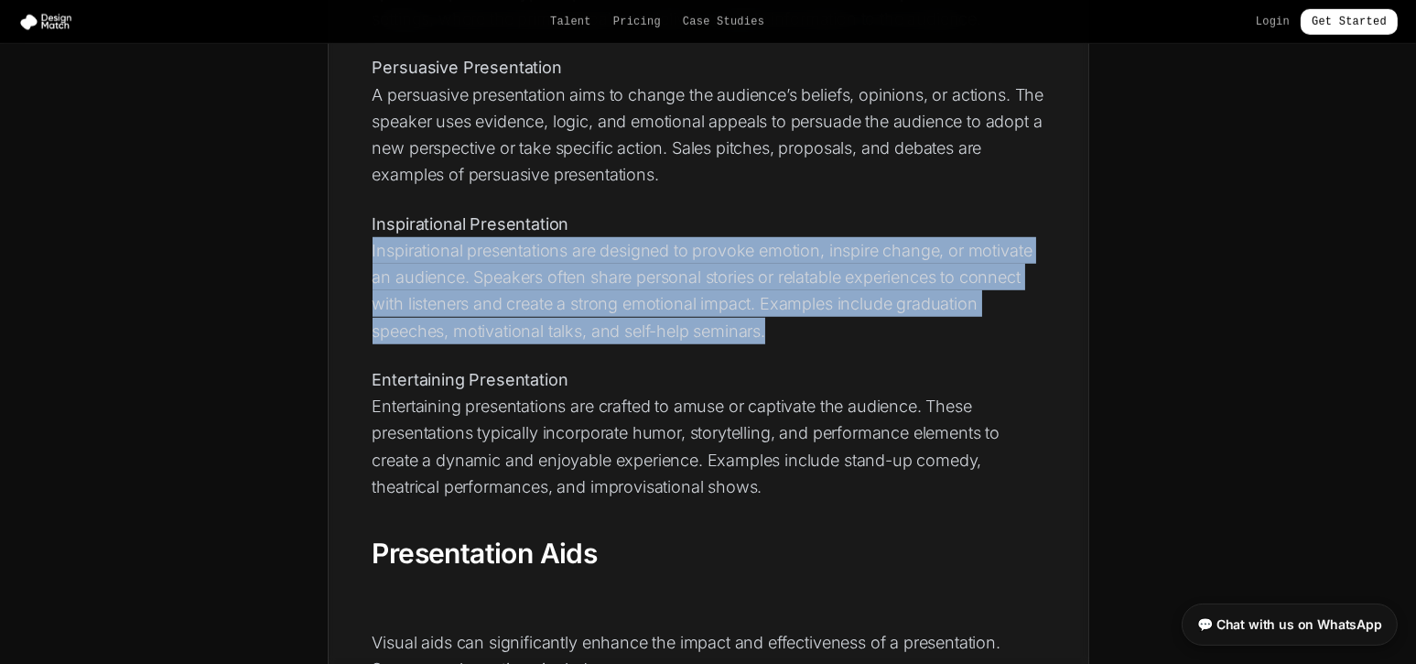
scroll to position [2319, 0]
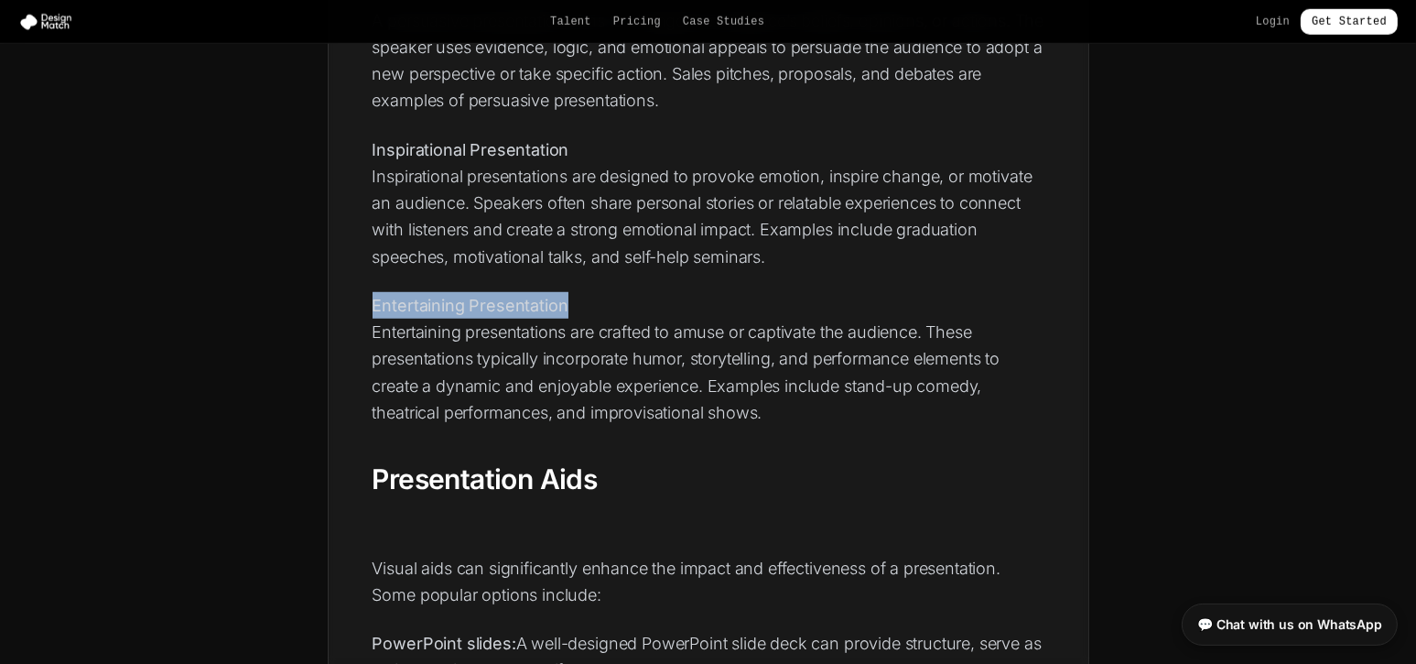
drag, startPoint x: 373, startPoint y: 298, endPoint x: 592, endPoint y: 299, distance: 219.7
click at [592, 299] on p "Entertaining Presentation Entertaining presentations are crafted to amuse or ca…" at bounding box center [709, 359] width 672 height 134
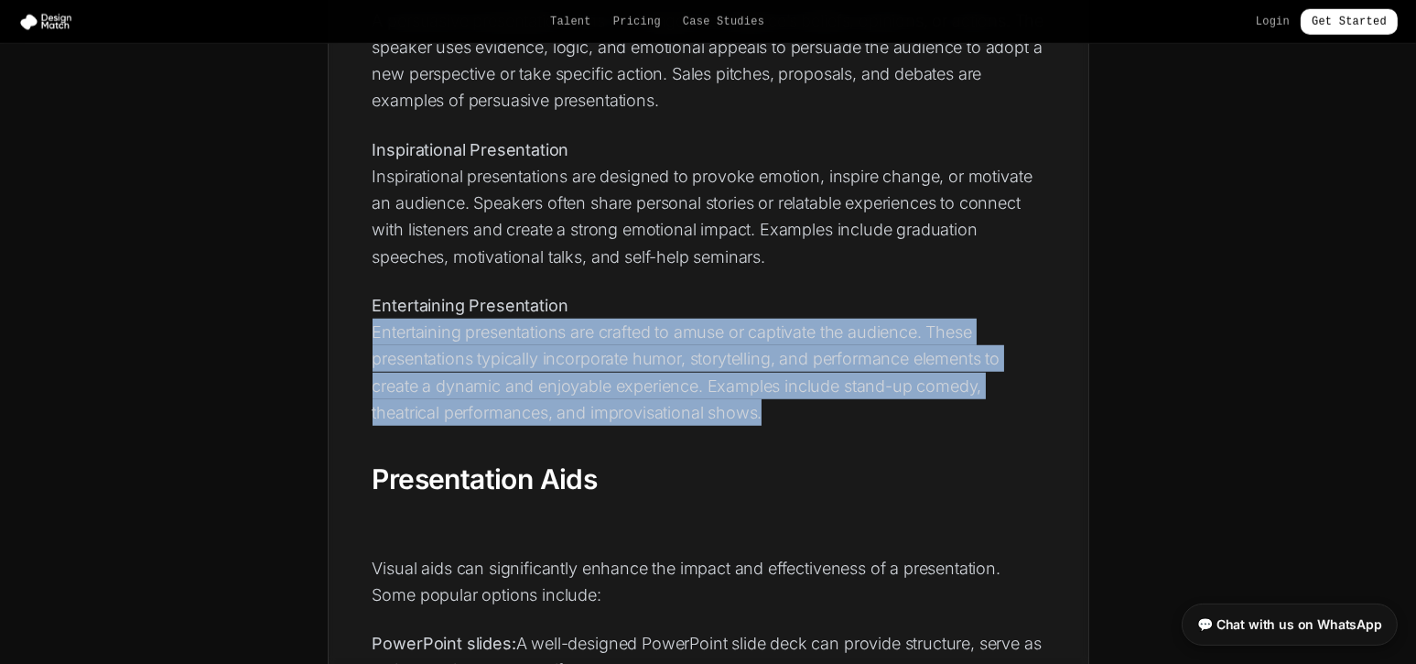
drag, startPoint x: 375, startPoint y: 327, endPoint x: 799, endPoint y: 398, distance: 429.8
click at [799, 398] on p "Entertaining Presentation Entertaining presentations are crafted to amuse or ca…" at bounding box center [709, 359] width 672 height 134
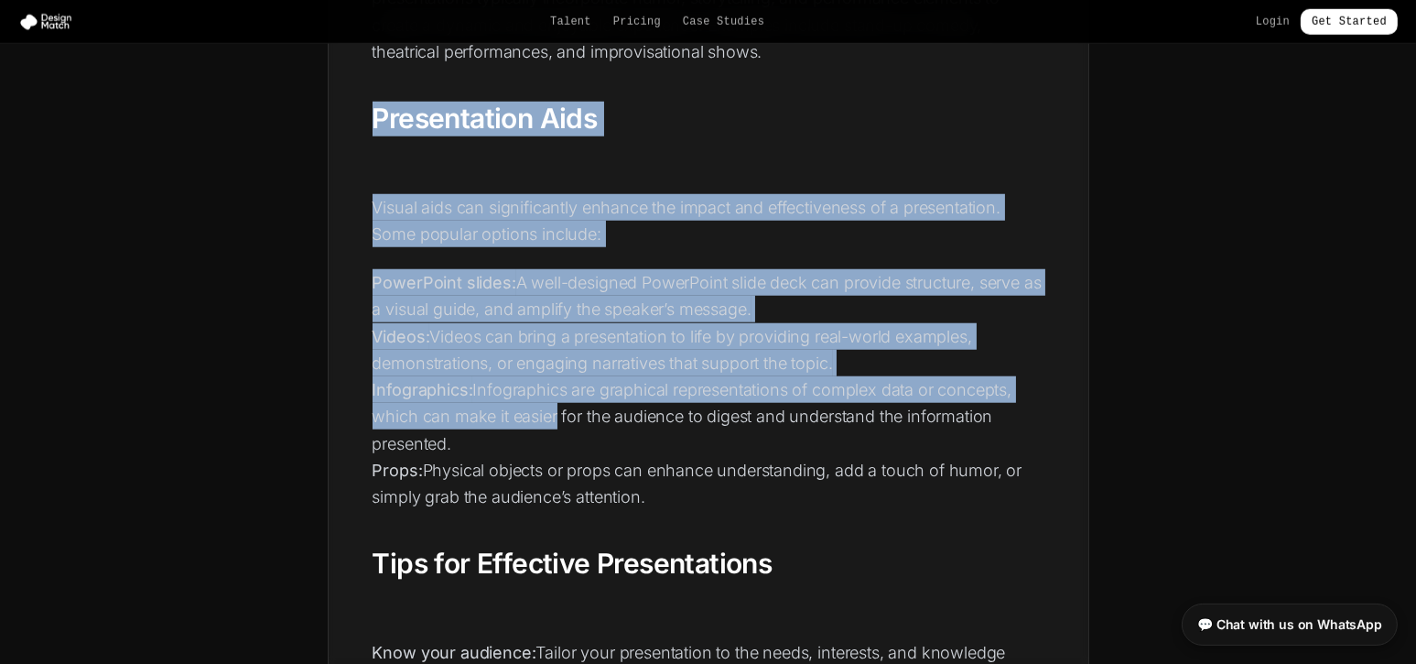
scroll to position [2685, 0]
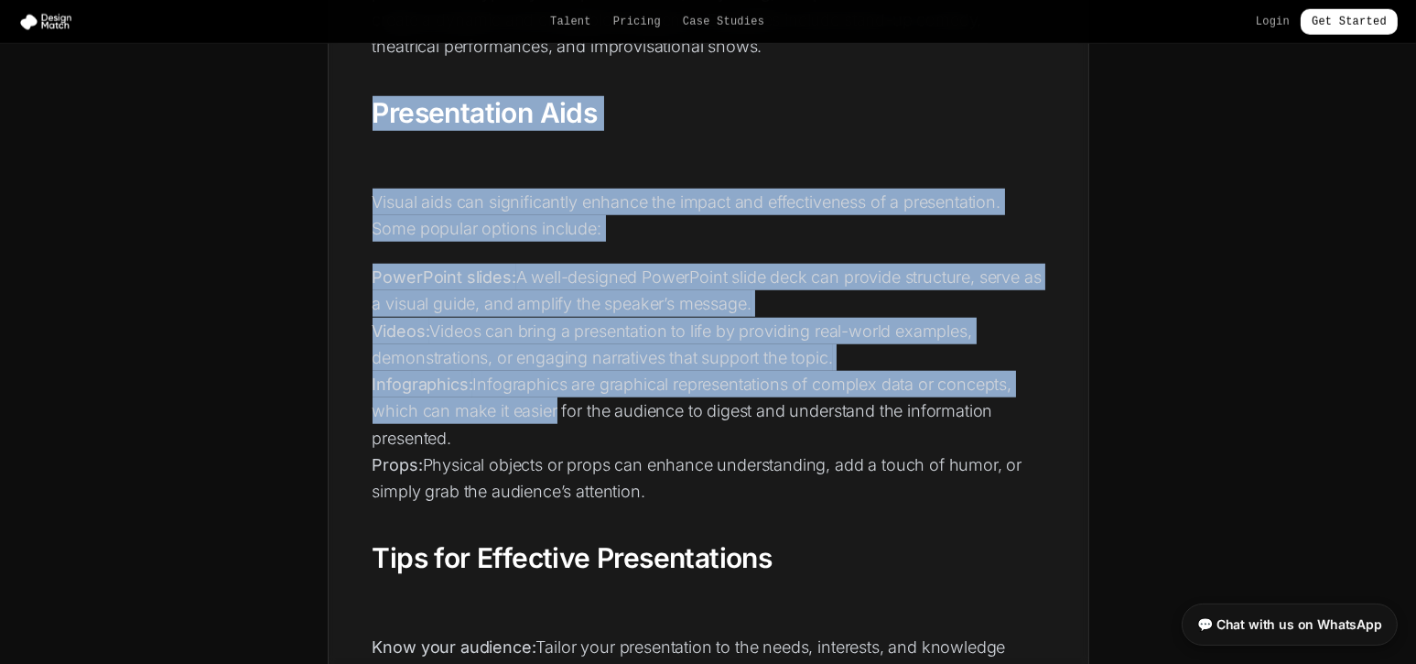
drag, startPoint x: 375, startPoint y: 227, endPoint x: 694, endPoint y: 488, distance: 411.8
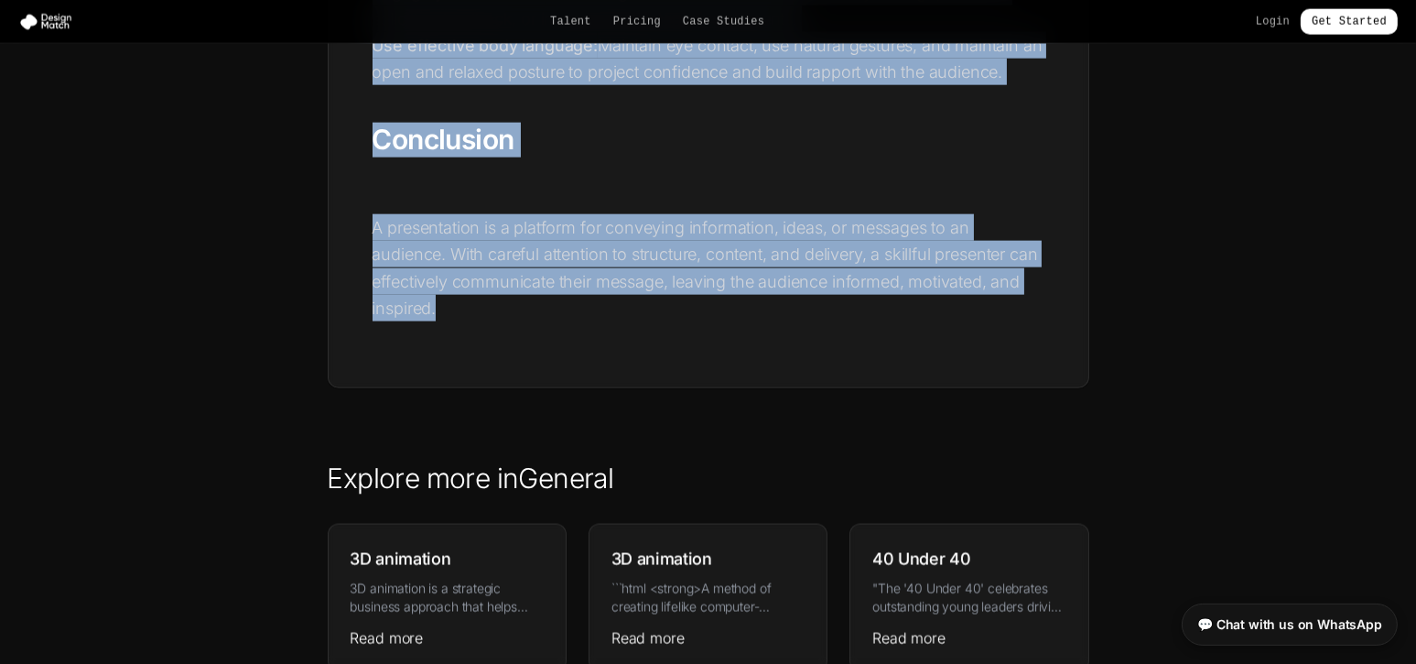
scroll to position [3539, 0]
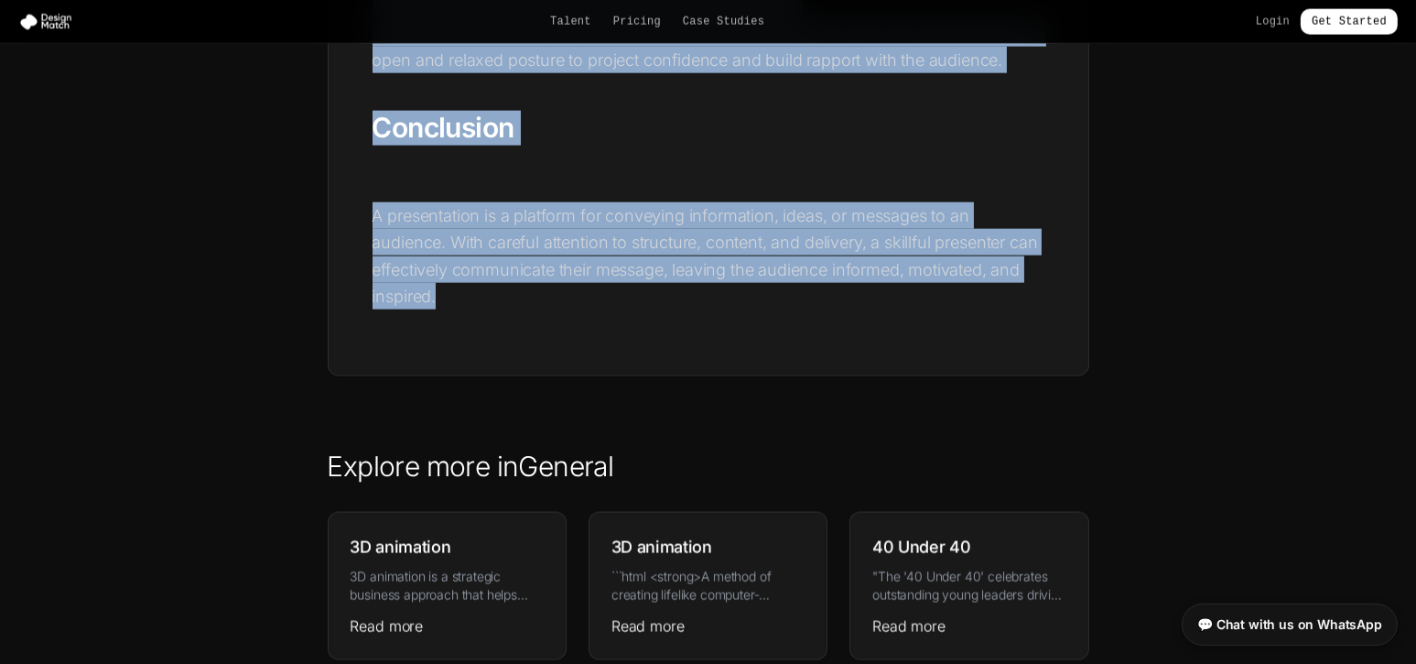
drag, startPoint x: 374, startPoint y: 294, endPoint x: 471, endPoint y: 340, distance: 107.3
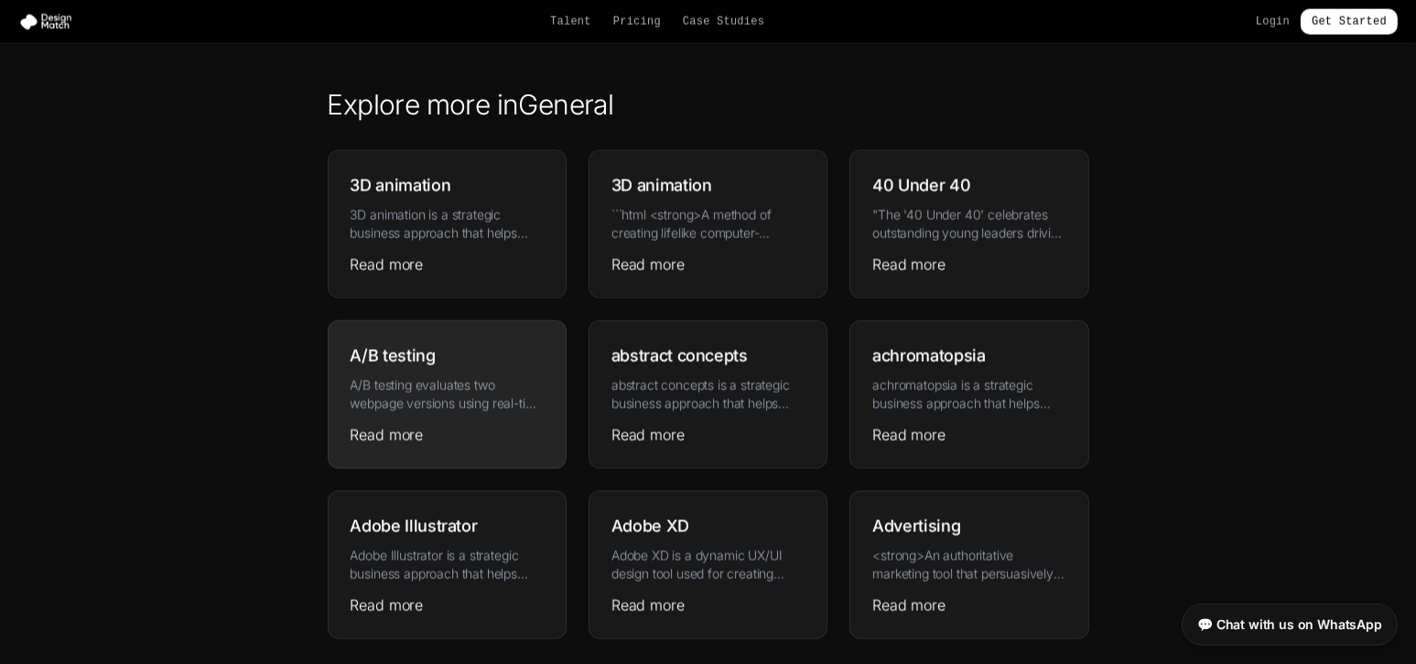
scroll to position [3905, 0]
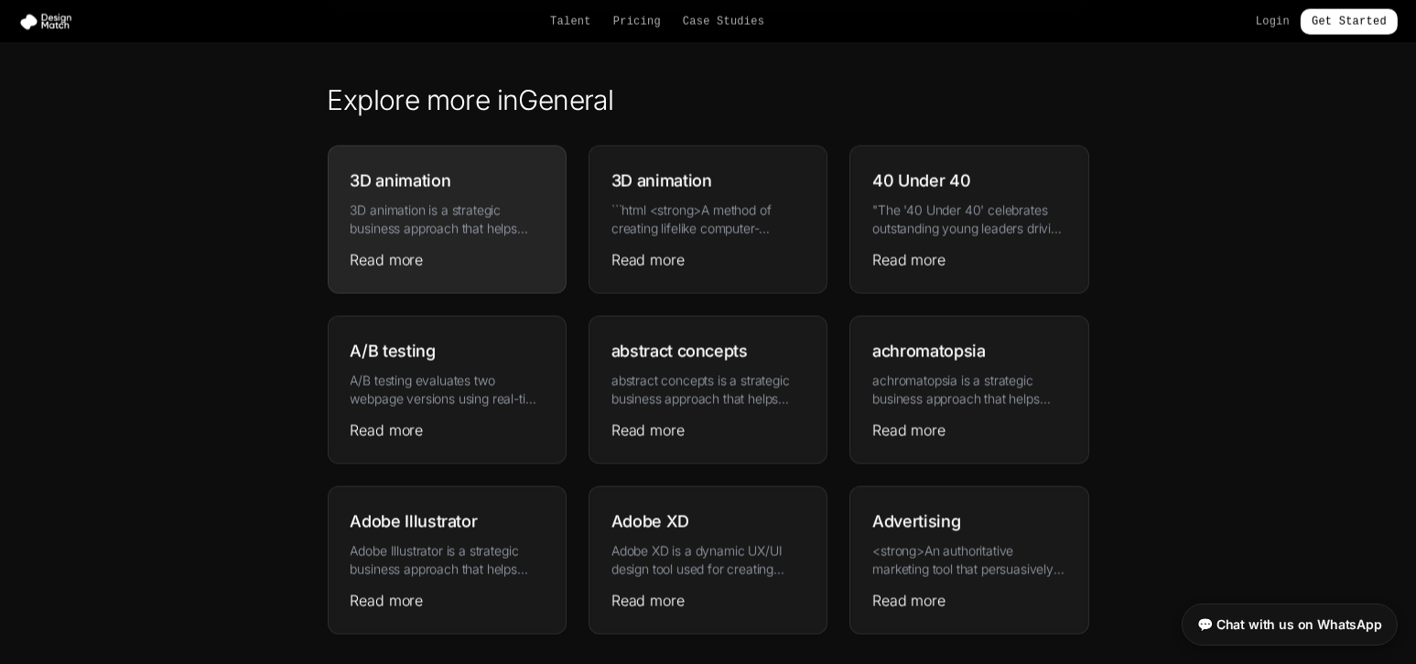
click at [397, 198] on div "3D animation 3D animation is a strategic business approach that helps organizat…" at bounding box center [447, 219] width 237 height 146
click at [392, 261] on link "Read more" at bounding box center [387, 260] width 73 height 22
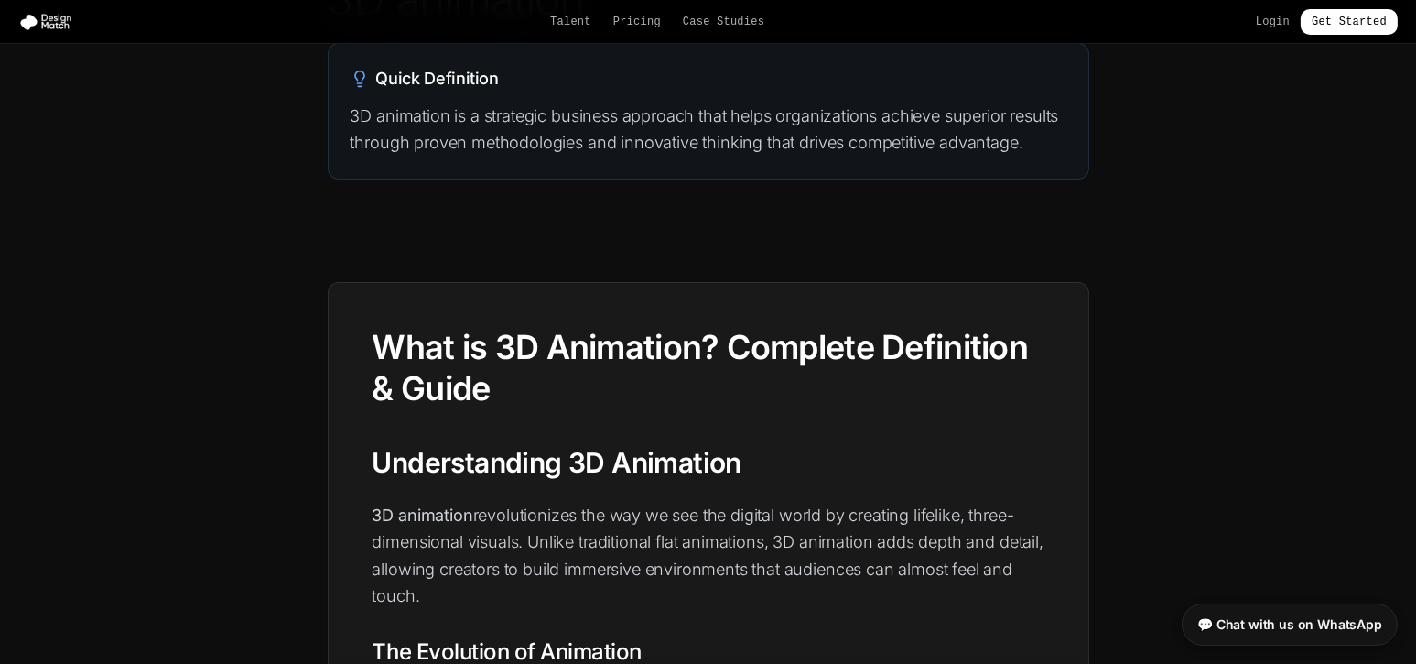
scroll to position [244, 0]
